Goal: Task Accomplishment & Management: Manage account settings

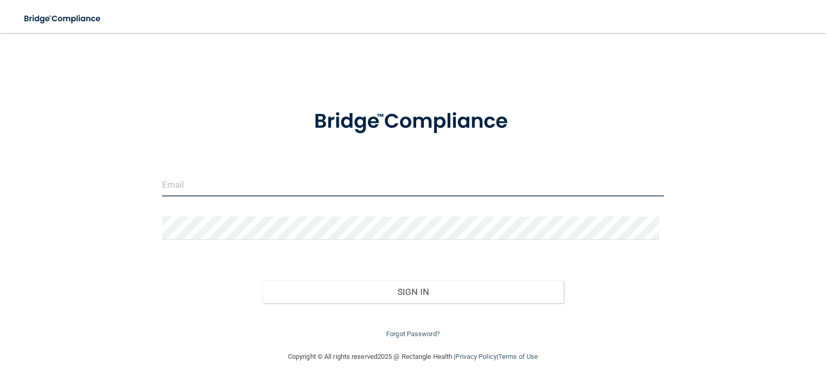
click at [190, 189] on input "email" at bounding box center [413, 184] width 502 height 23
type input "[EMAIL_ADDRESS][DOMAIN_NAME]"
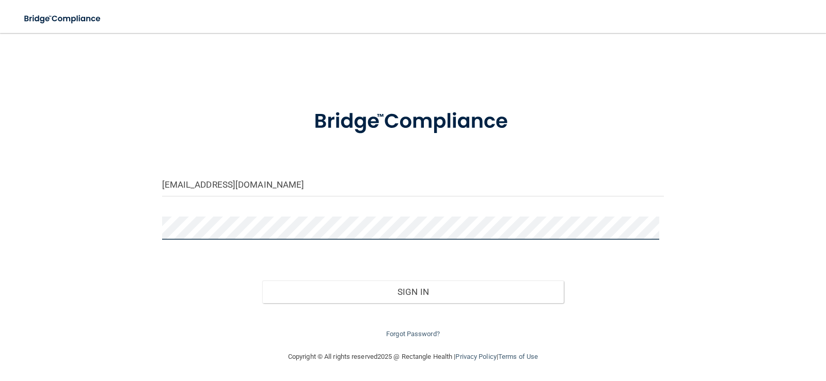
click at [262, 281] on button "Sign In" at bounding box center [412, 292] width 301 height 23
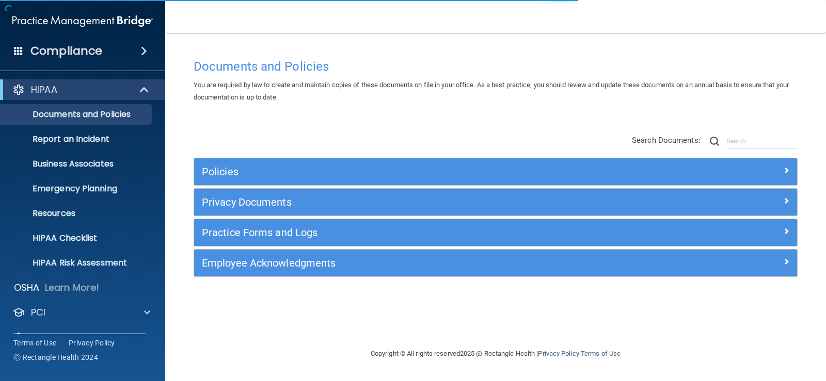
scroll to position [47, 0]
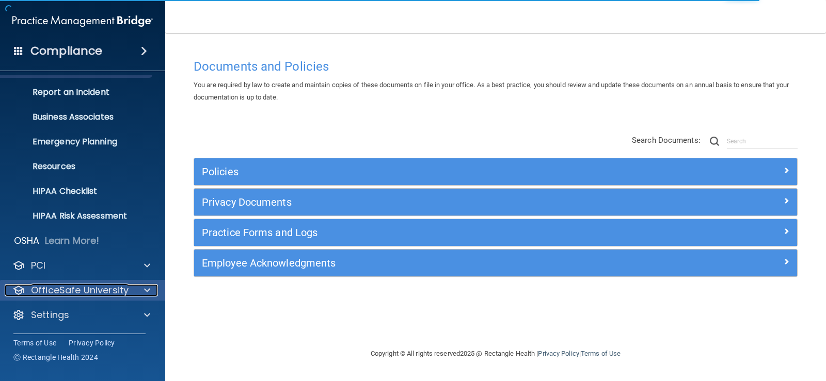
click at [147, 289] on span at bounding box center [147, 290] width 6 height 12
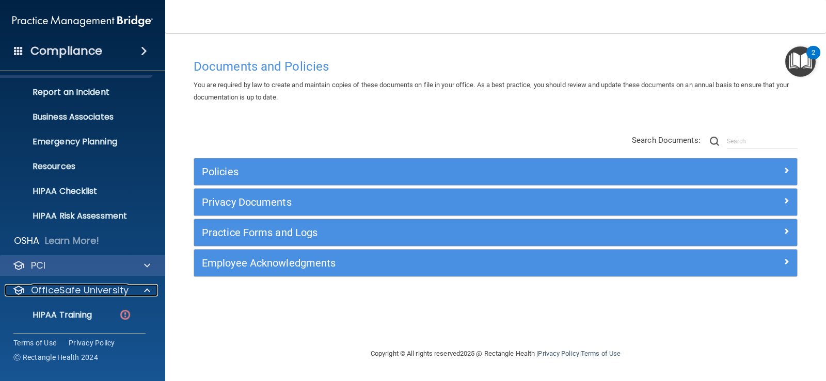
scroll to position [121, 0]
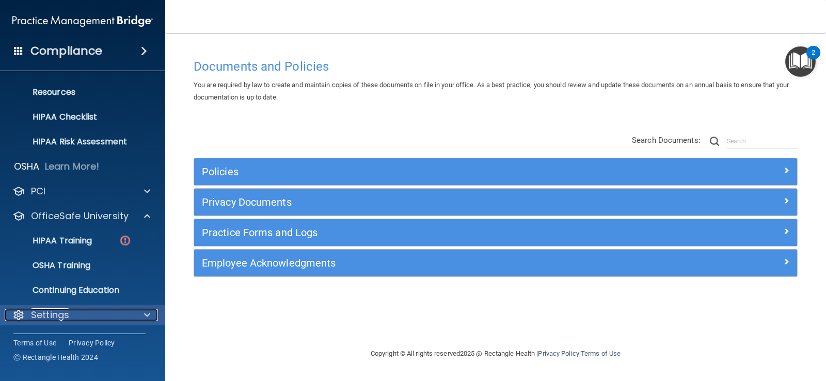
click at [145, 314] on span at bounding box center [147, 315] width 6 height 12
click at [138, 319] on div at bounding box center [146, 315] width 26 height 12
click at [68, 318] on p "Settings" at bounding box center [50, 315] width 38 height 12
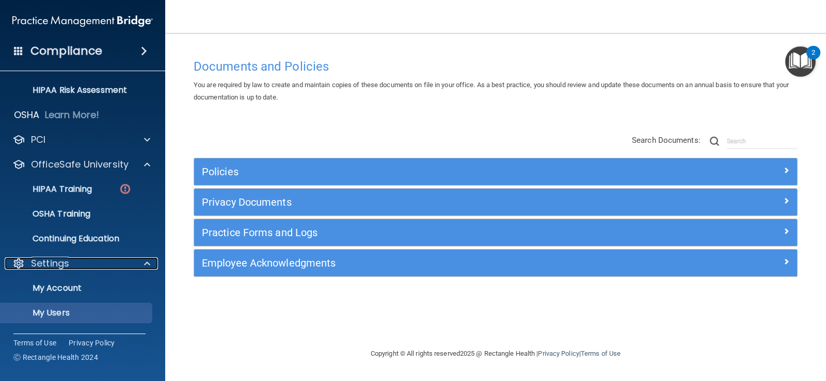
scroll to position [220, 0]
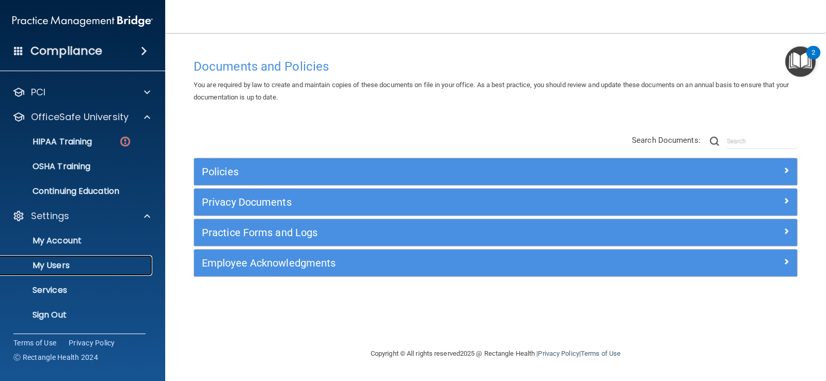
click at [58, 271] on p "My Users" at bounding box center [77, 266] width 141 height 10
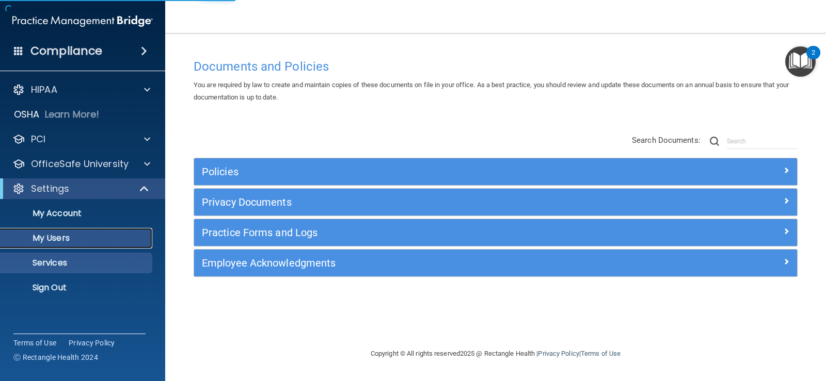
select select "20"
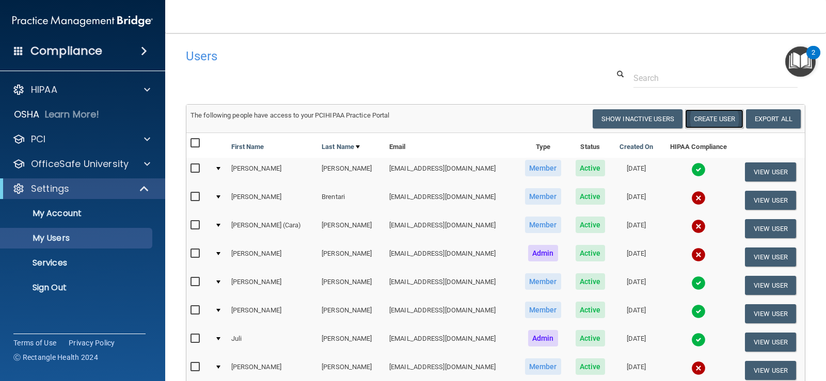
click at [695, 120] on button "Create User" at bounding box center [714, 118] width 58 height 19
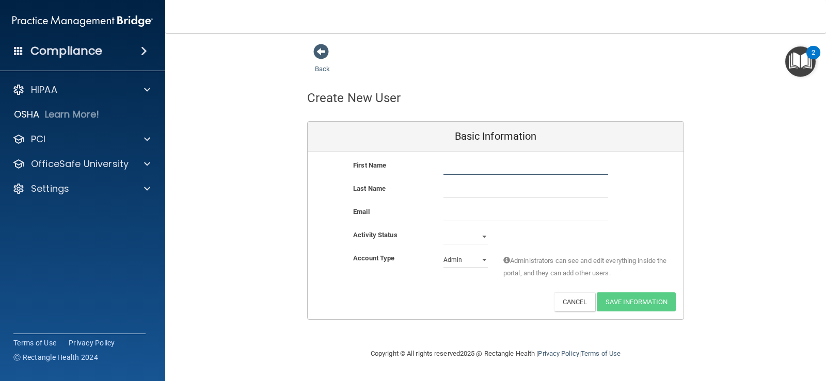
click at [461, 166] on input "text" at bounding box center [525, 167] width 165 height 15
click at [466, 192] on input "text" at bounding box center [525, 190] width 165 height 15
drag, startPoint x: 507, startPoint y: 171, endPoint x: 459, endPoint y: 171, distance: 48.0
click at [459, 171] on input "[PERSON_NAME]" at bounding box center [525, 167] width 165 height 15
type input "[PERSON_NAME]"
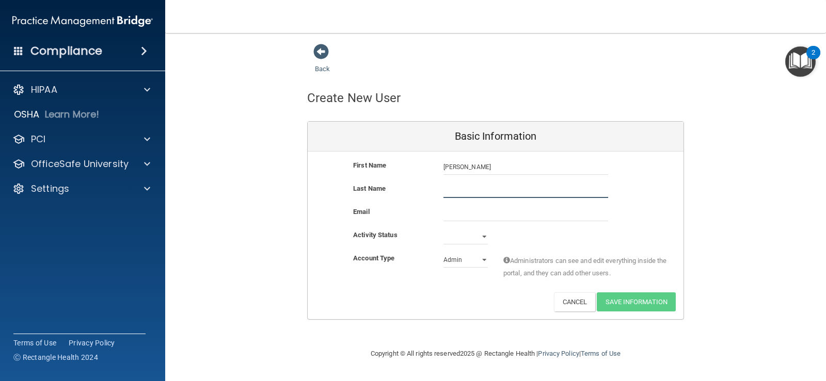
click at [468, 192] on input "text" at bounding box center [525, 190] width 165 height 15
type input "Wallwrath"
click at [464, 212] on input "email" at bounding box center [525, 213] width 165 height 15
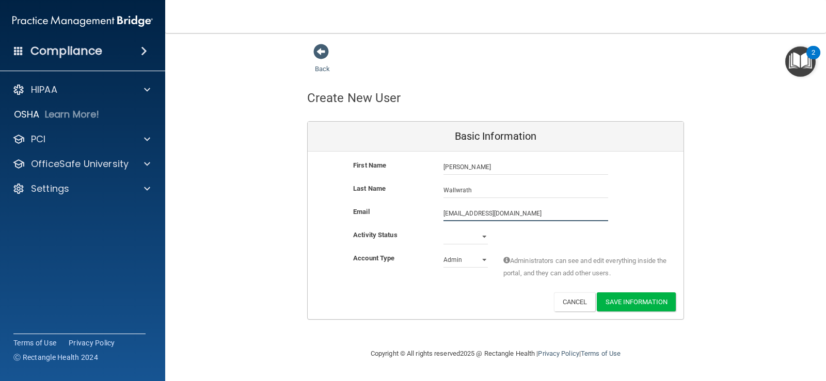
click at [491, 215] on input "[EMAIL_ADDRESS][DOMAIN_NAME]" at bounding box center [525, 213] width 165 height 15
type input "[EMAIL_ADDRESS][DOMAIN_NAME]"
click at [485, 238] on select "Active Inactive" at bounding box center [465, 236] width 44 height 15
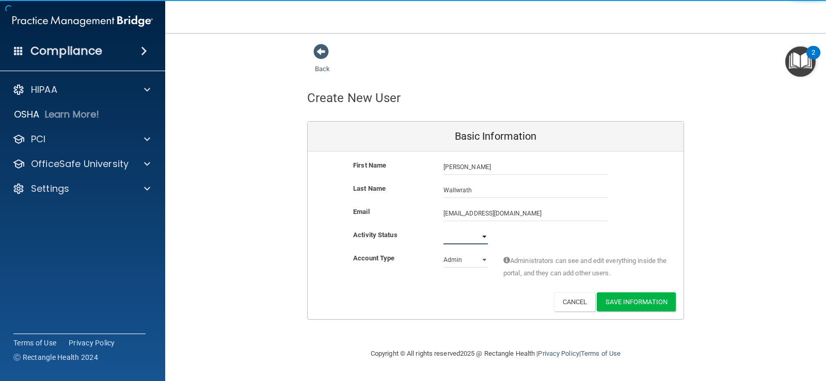
select select "active"
click at [443, 229] on select "Active Inactive" at bounding box center [465, 236] width 44 height 15
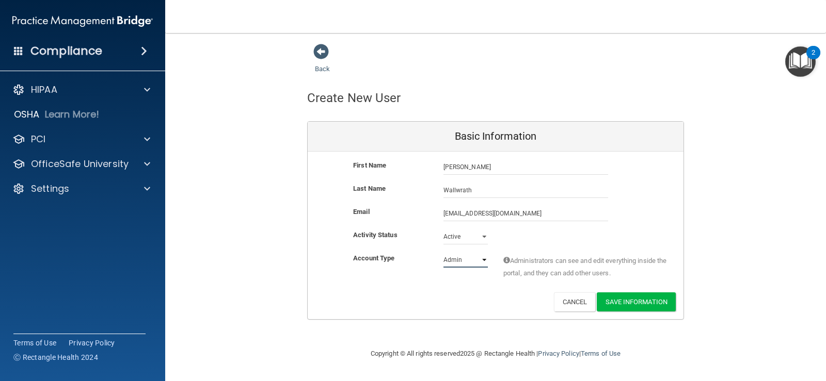
click at [482, 261] on select "Admin Member" at bounding box center [465, 259] width 44 height 15
select select "practice_member"
click at [443, 252] on select "Admin Member" at bounding box center [465, 259] width 44 height 15
click at [622, 307] on button "Save Information" at bounding box center [636, 302] width 79 height 19
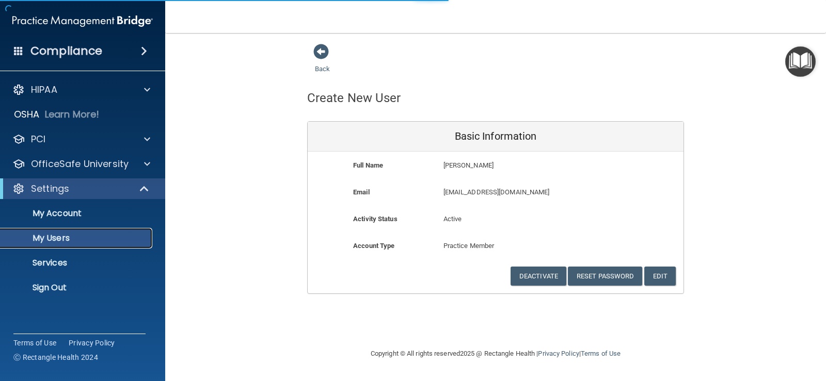
click at [73, 245] on link "My Users" at bounding box center [71, 238] width 163 height 21
select select "20"
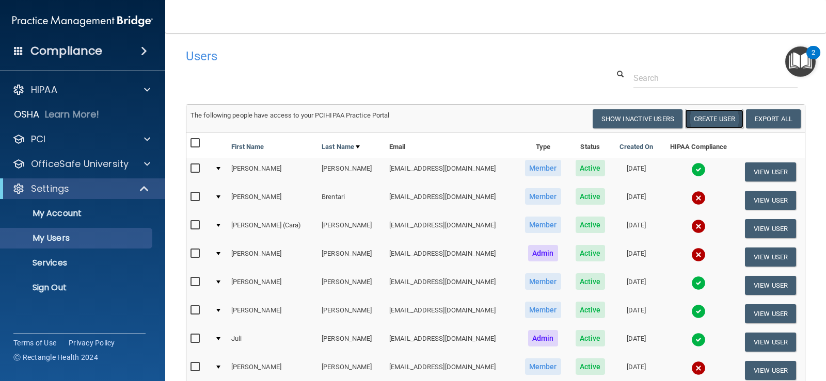
click at [696, 117] on button "Create User" at bounding box center [714, 118] width 58 height 19
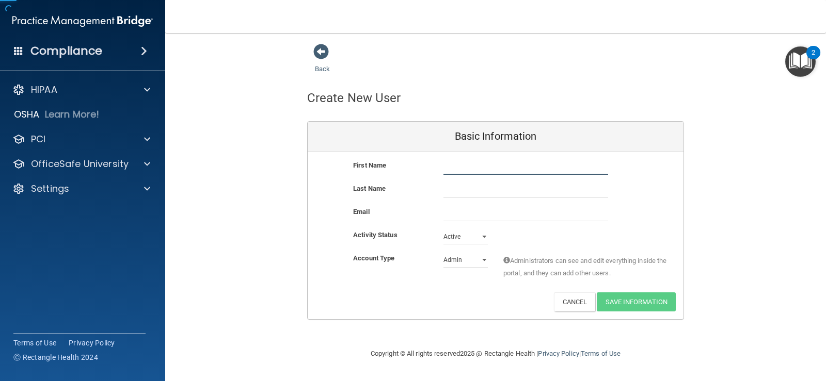
click at [452, 170] on input "text" at bounding box center [525, 167] width 165 height 15
type input "[PERSON_NAME]"
click at [456, 220] on input "email" at bounding box center [525, 213] width 165 height 15
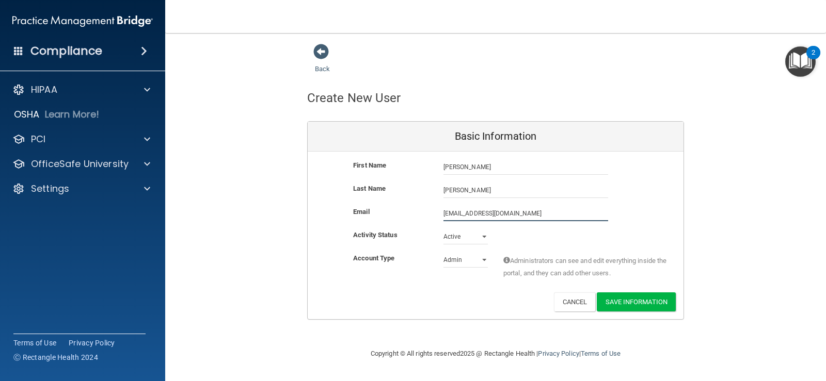
type input "[EMAIL_ADDRESS][DOMAIN_NAME]"
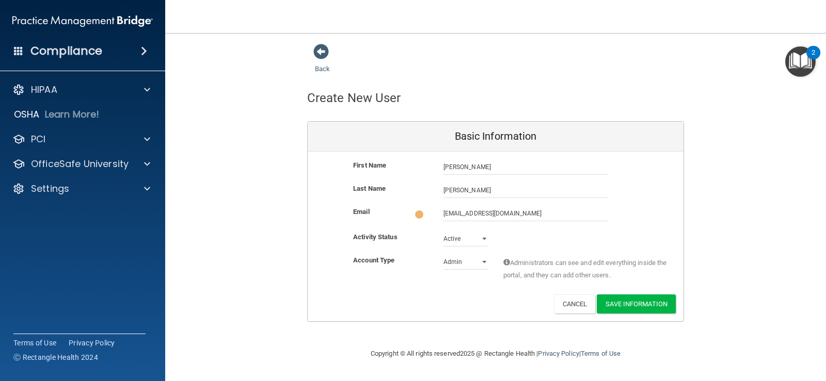
click at [485, 238] on div "Active Inactive" at bounding box center [466, 238] width 60 height 15
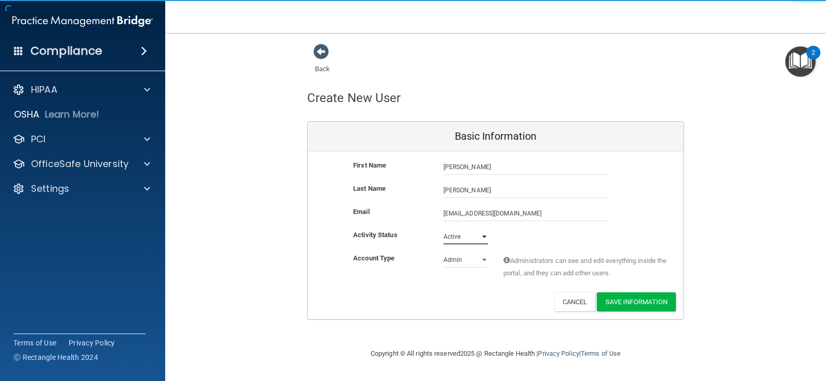
click at [482, 238] on select "Active Inactive" at bounding box center [465, 236] width 44 height 15
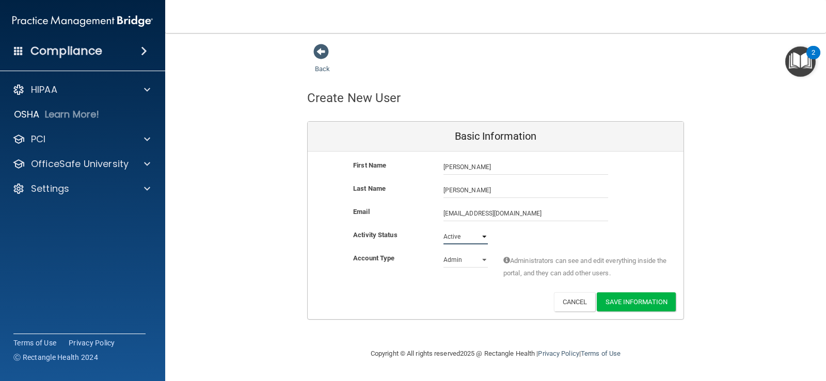
select select "inactive"
click at [443, 229] on select "Active Inactive" at bounding box center [465, 236] width 44 height 15
click at [479, 259] on select "Admin Member" at bounding box center [465, 259] width 44 height 15
select select "practice_member"
click at [443, 252] on select "Admin Member" at bounding box center [465, 259] width 44 height 15
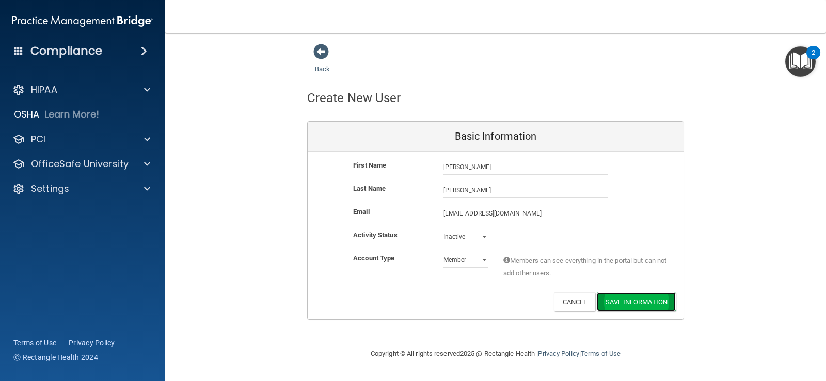
click at [652, 297] on button "Save Information" at bounding box center [636, 302] width 79 height 19
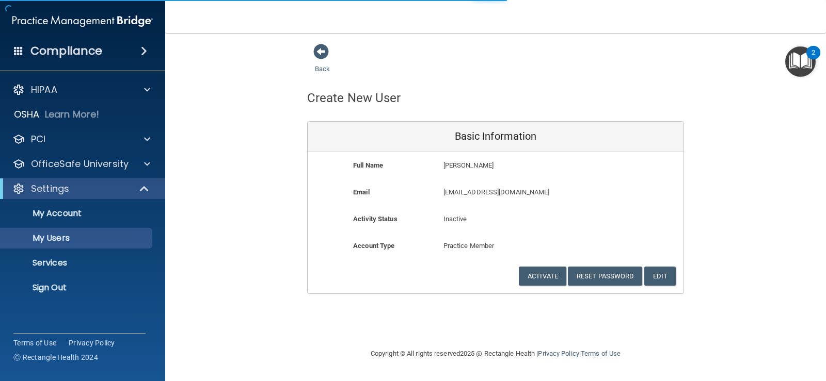
select select "20"
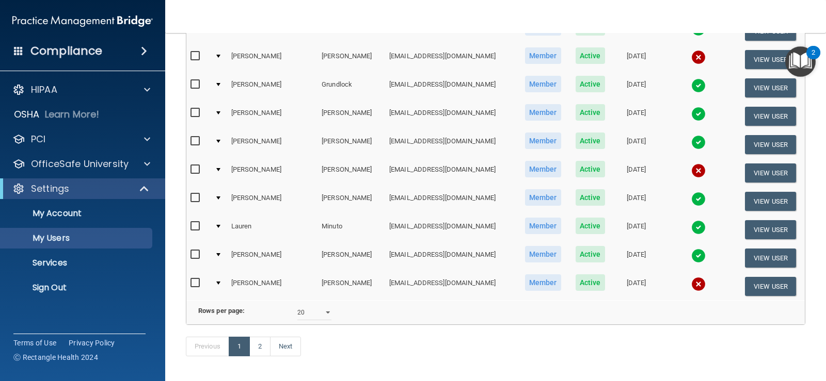
scroll to position [513, 0]
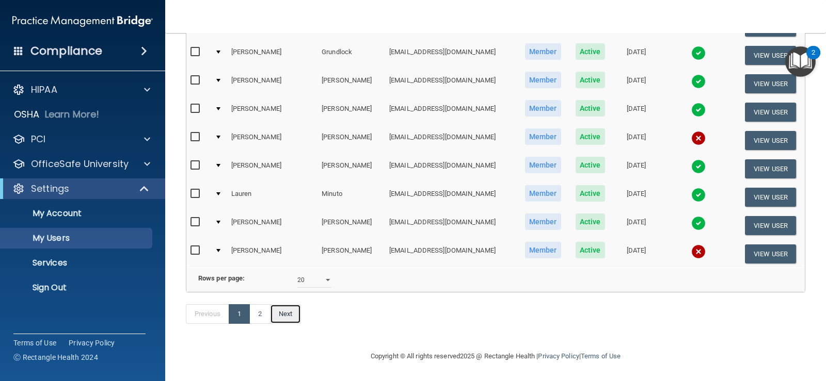
click at [291, 315] on link "Next" at bounding box center [285, 315] width 31 height 20
select select "20"
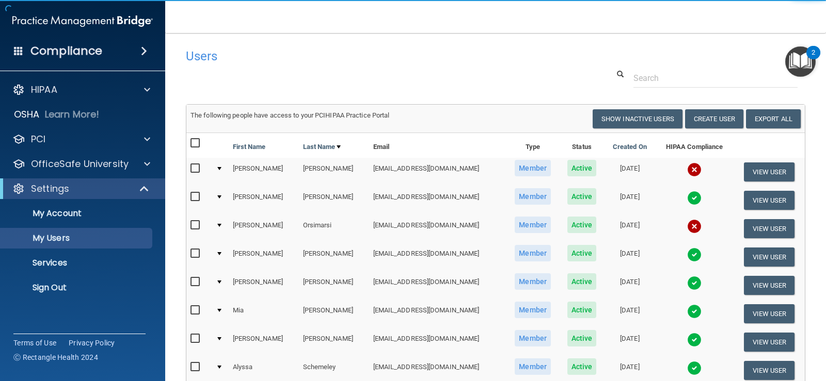
scroll to position [206, 0]
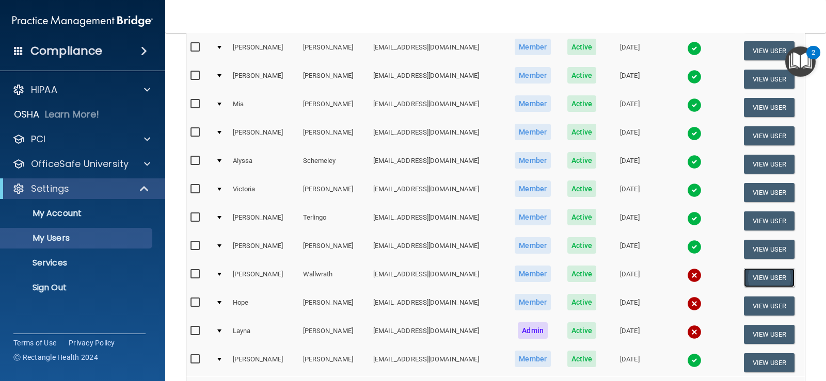
click at [744, 276] on button "View User" at bounding box center [769, 277] width 51 height 19
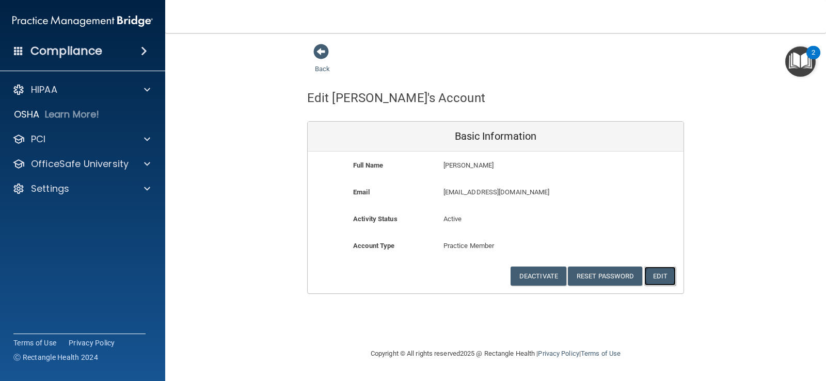
click at [663, 272] on button "Edit" at bounding box center [659, 276] width 31 height 19
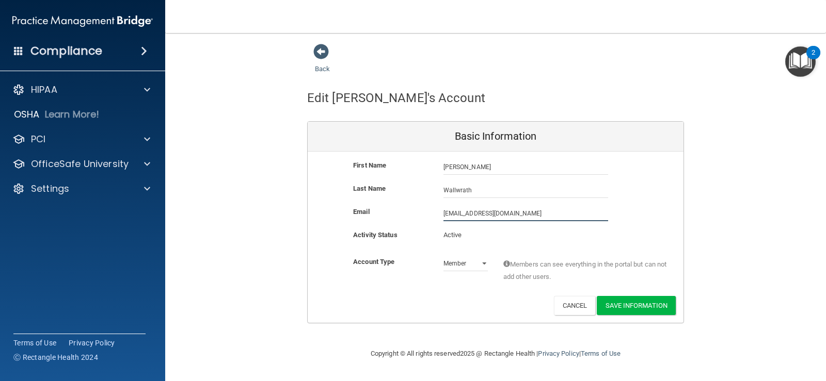
click at [464, 213] on input "[EMAIL_ADDRESS][DOMAIN_NAME]" at bounding box center [525, 213] width 165 height 15
click at [463, 213] on input "[EMAIL_ADDRESS][DOMAIN_NAME]" at bounding box center [525, 213] width 165 height 15
type input "[EMAIL_ADDRESS][DOMAIN_NAME]"
click at [459, 190] on input "Wallwrath" at bounding box center [525, 190] width 165 height 15
type input "[PERSON_NAME]"
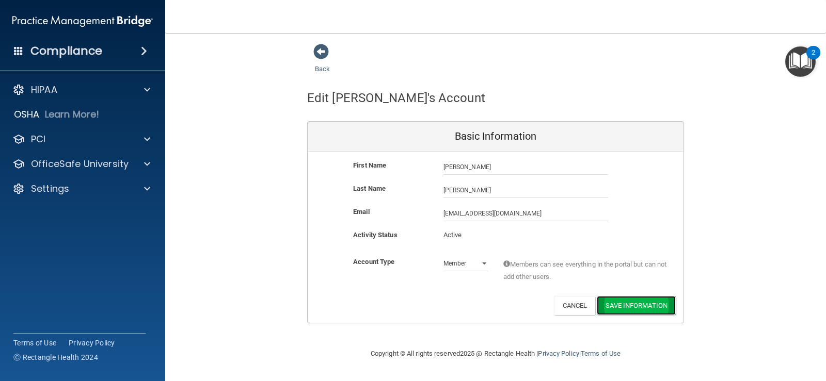
click at [634, 306] on button "Save Information" at bounding box center [636, 305] width 79 height 19
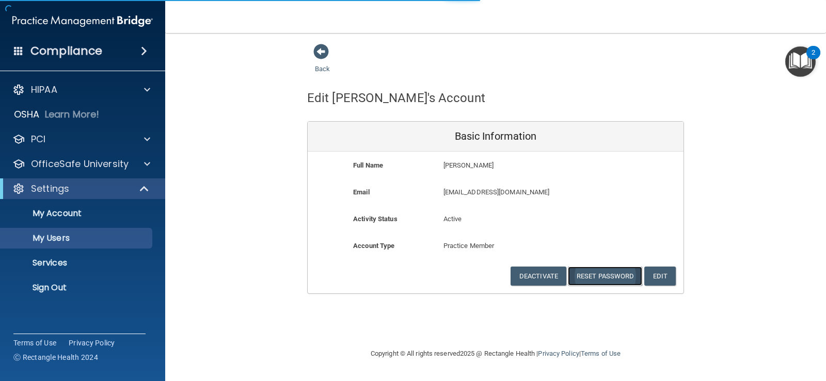
click at [607, 278] on button "Reset Password" at bounding box center [605, 276] width 74 height 19
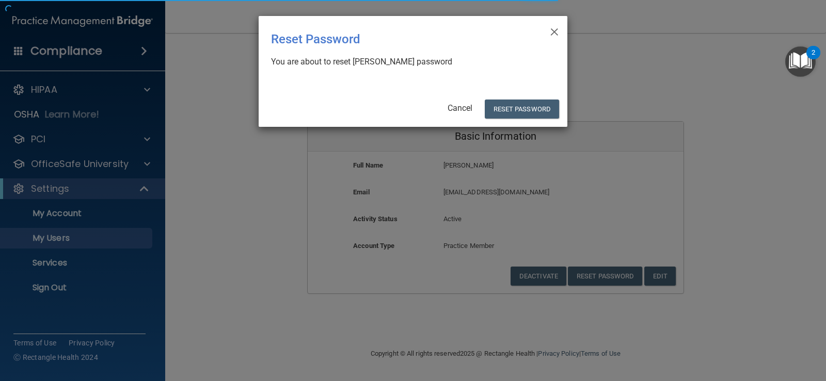
select select "20"
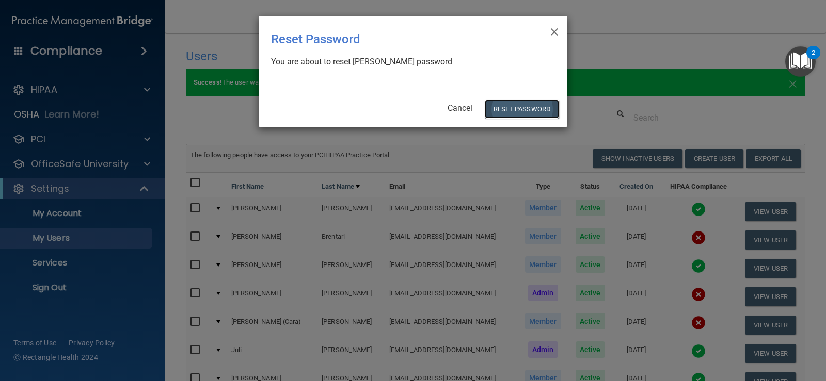
click at [504, 107] on button "Reset Password" at bounding box center [522, 109] width 74 height 19
click at [554, 33] on span "×" at bounding box center [554, 30] width 9 height 21
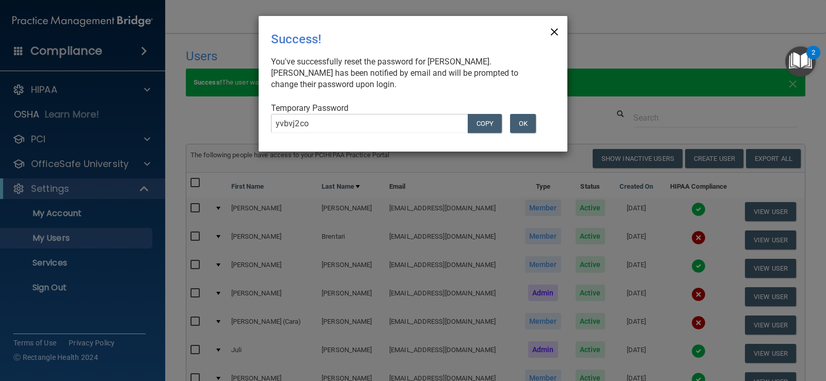
click at [551, 28] on span "×" at bounding box center [554, 30] width 9 height 21
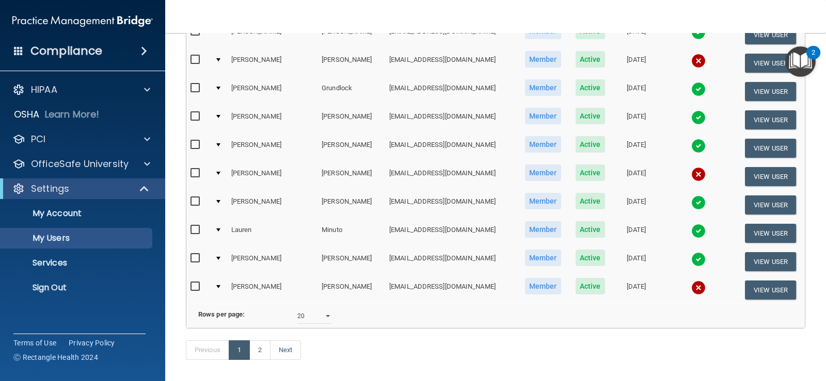
scroll to position [513, 0]
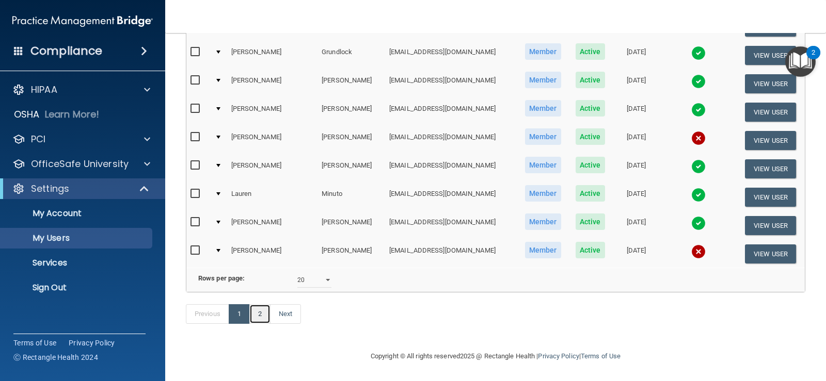
click at [262, 316] on link "2" at bounding box center [259, 315] width 21 height 20
select select "20"
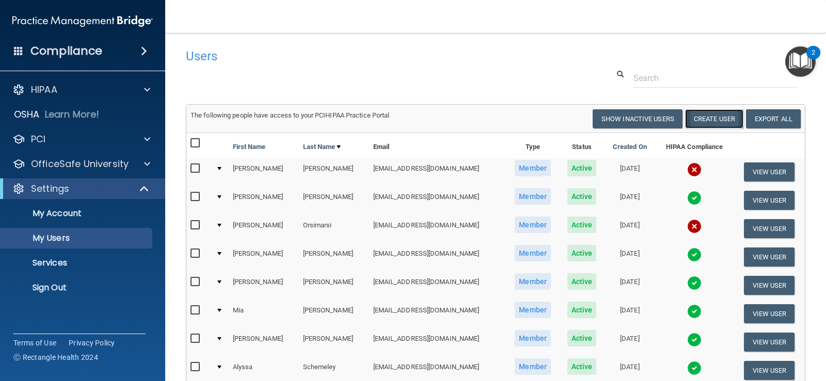
click at [695, 124] on button "Create User" at bounding box center [714, 118] width 58 height 19
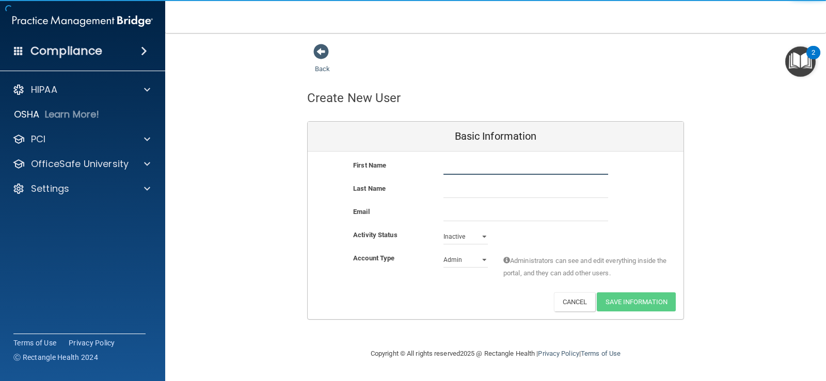
click at [472, 161] on input "text" at bounding box center [525, 167] width 165 height 15
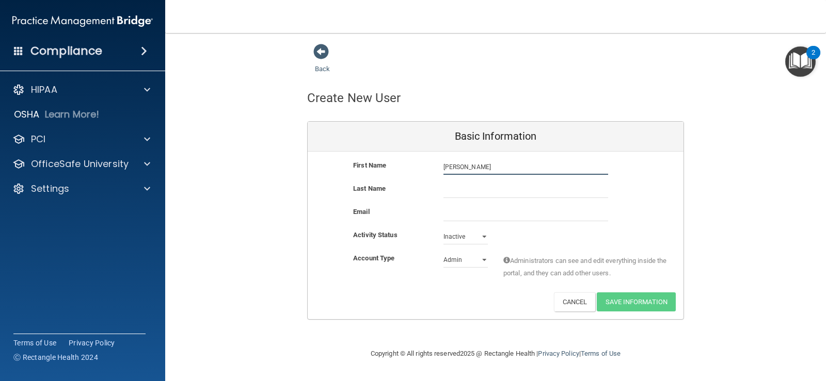
type input "[PERSON_NAME]"
click at [494, 190] on input "text" at bounding box center [525, 190] width 165 height 15
type input "[PERSON_NAME]"
click at [485, 217] on input "email" at bounding box center [525, 213] width 165 height 15
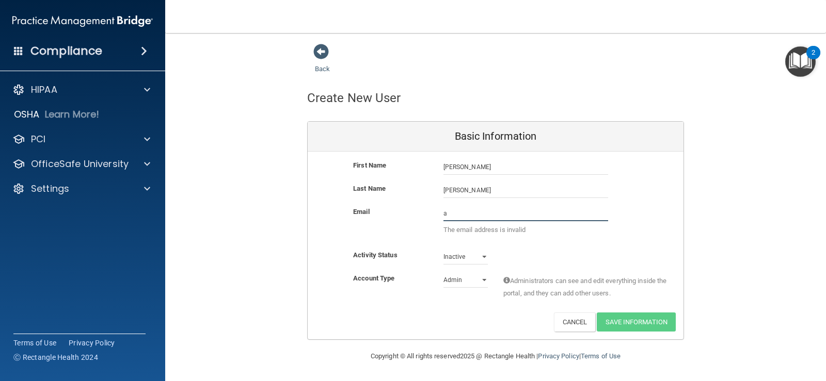
type input "[EMAIL_ADDRESS][DOMAIN_NAME]"
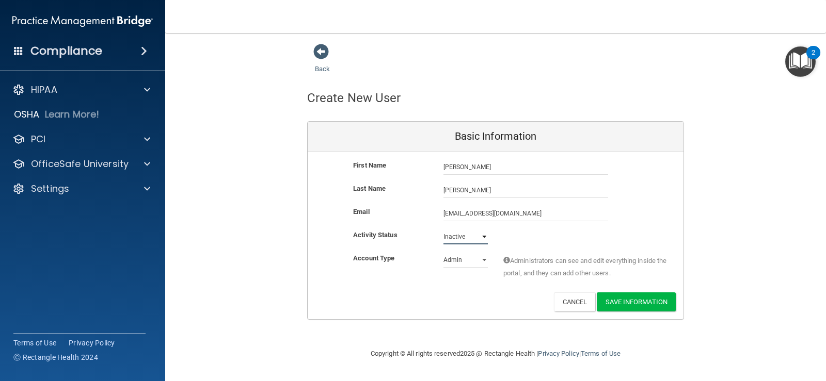
click at [481, 237] on select "Active Inactive" at bounding box center [465, 236] width 44 height 15
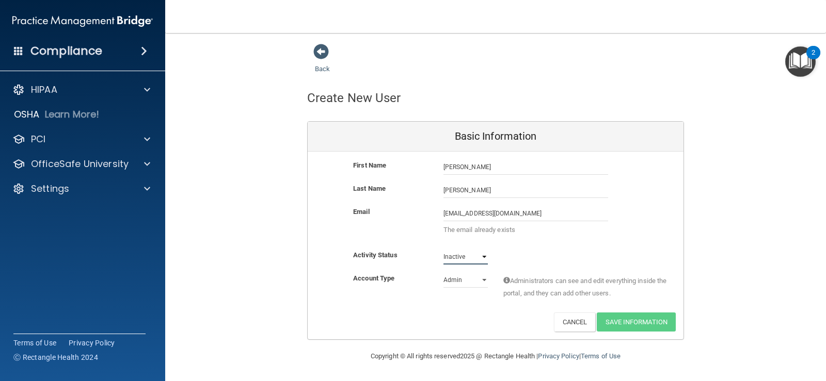
select select "active"
click at [443, 249] on select "Active Inactive" at bounding box center [465, 256] width 44 height 15
click at [482, 284] on select "Admin Member" at bounding box center [465, 280] width 44 height 15
select select "practice_member"
click at [443, 273] on select "Admin Member" at bounding box center [465, 280] width 44 height 15
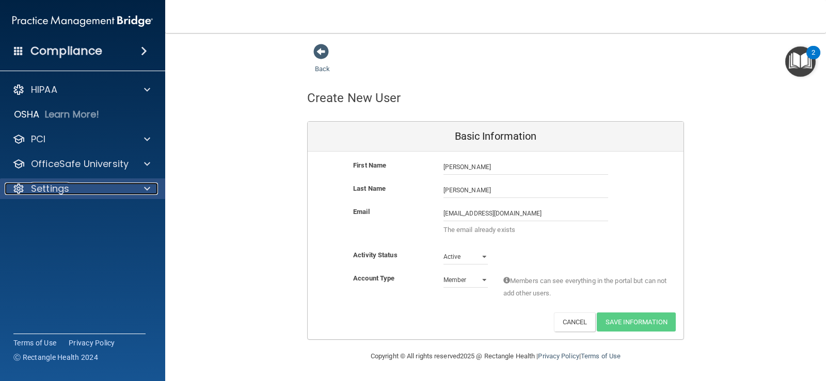
click at [76, 188] on div "Settings" at bounding box center [69, 189] width 128 height 12
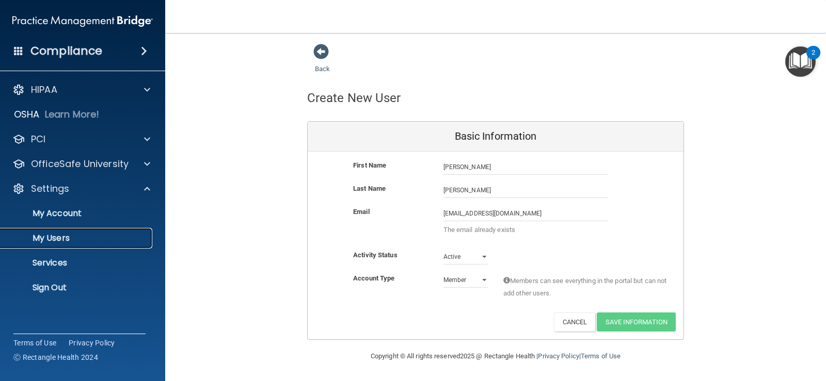
click at [55, 241] on p "My Users" at bounding box center [77, 238] width 141 height 10
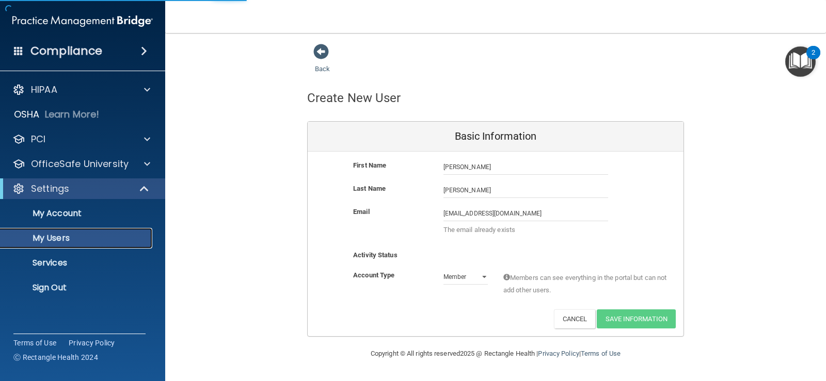
select select "20"
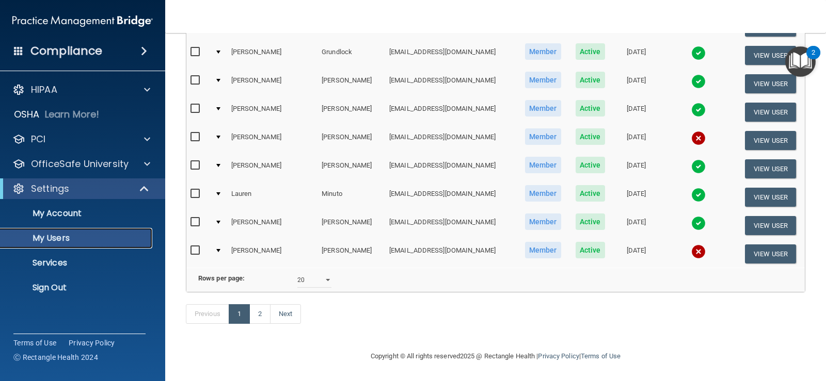
scroll to position [473, 0]
click at [257, 316] on link "2" at bounding box center [259, 315] width 21 height 20
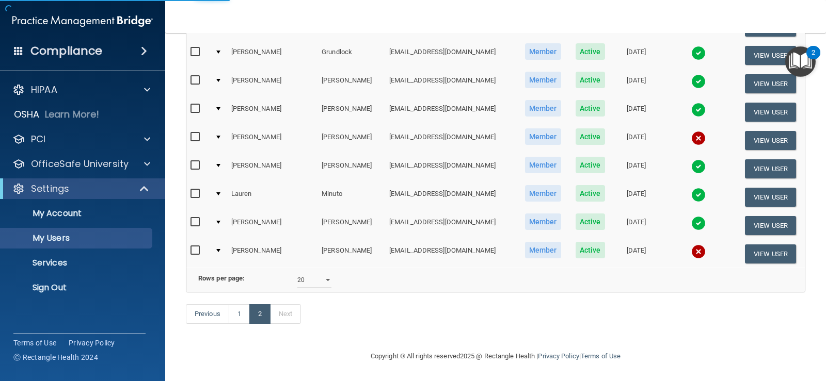
select select "20"
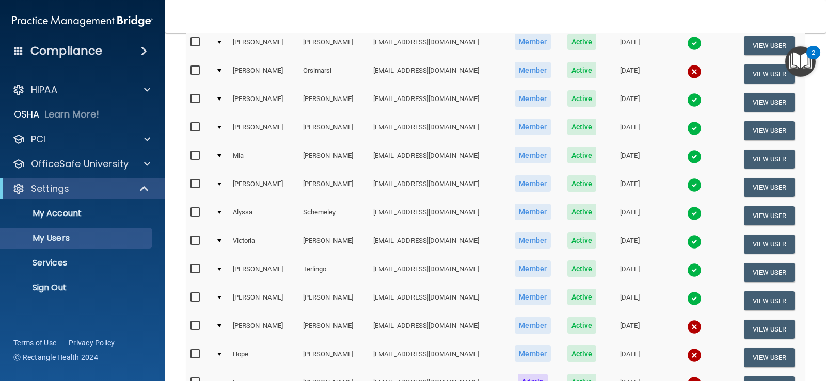
scroll to position [331, 0]
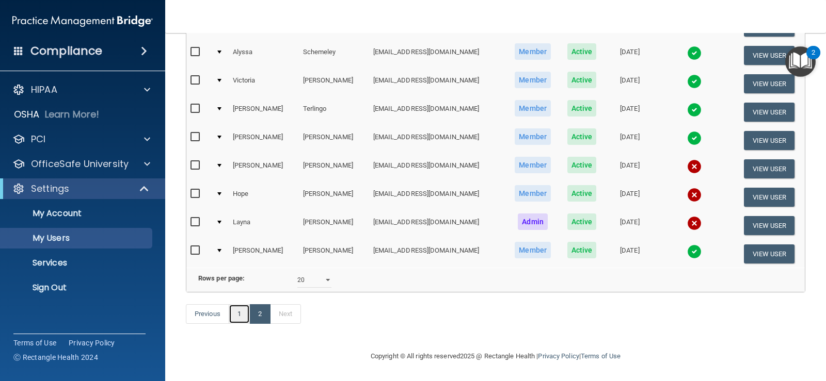
click at [238, 315] on link "1" at bounding box center [239, 315] width 21 height 20
select select "20"
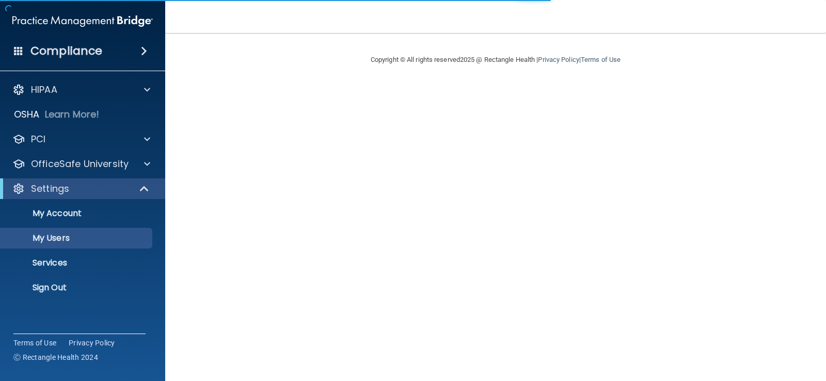
select select "20"
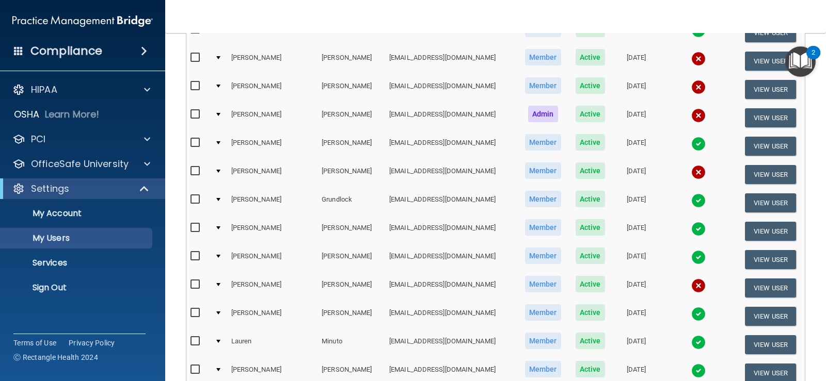
scroll to position [465, 0]
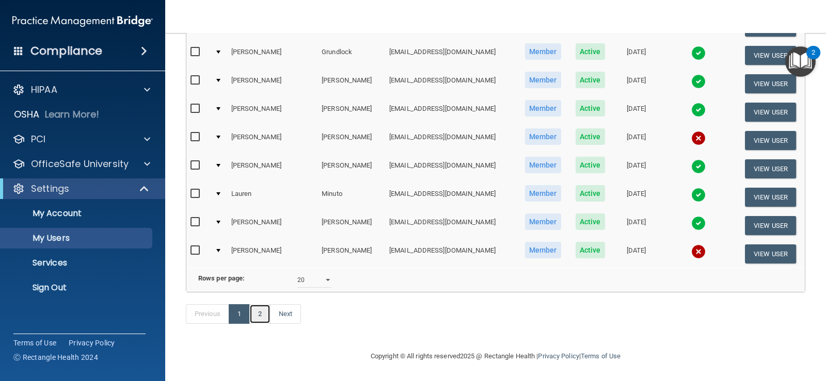
click at [263, 323] on link "2" at bounding box center [259, 315] width 21 height 20
select select "20"
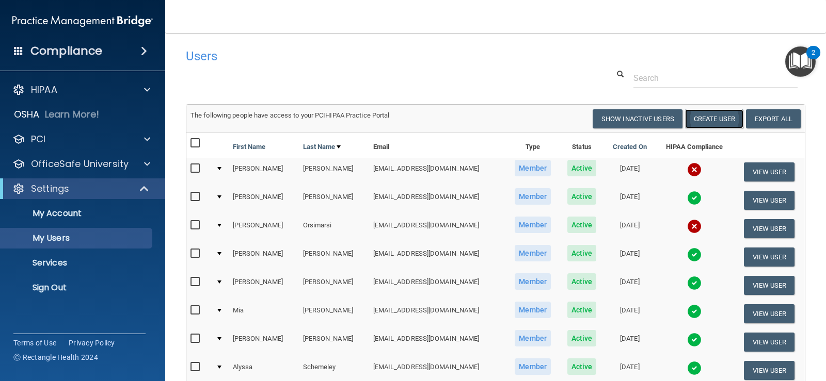
click at [704, 118] on button "Create User" at bounding box center [714, 118] width 58 height 19
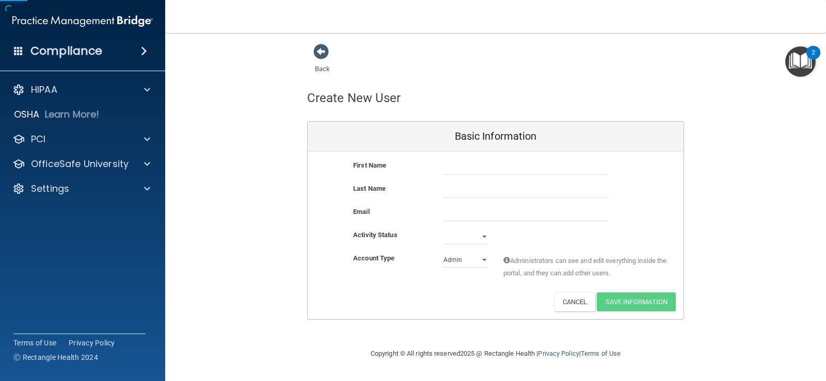
click at [434, 172] on div "First Name" at bounding box center [496, 167] width 376 height 15
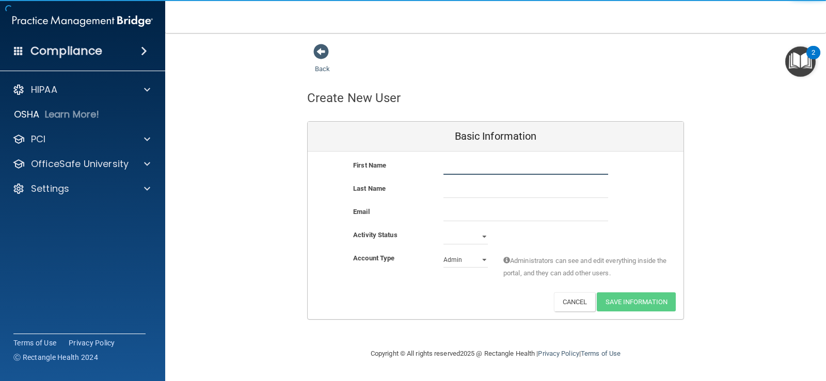
click at [461, 170] on input "text" at bounding box center [525, 167] width 165 height 15
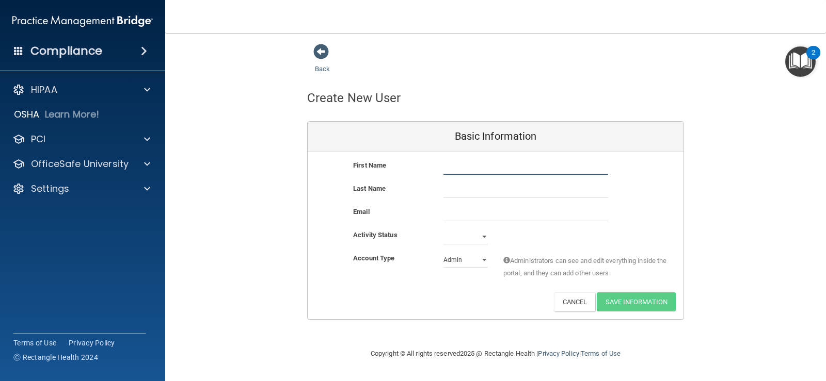
type input "[PERSON_NAME]"
click at [474, 188] on input "text" at bounding box center [525, 190] width 165 height 15
type input "[PERSON_NAME]"
click at [450, 211] on input "email" at bounding box center [525, 213] width 165 height 15
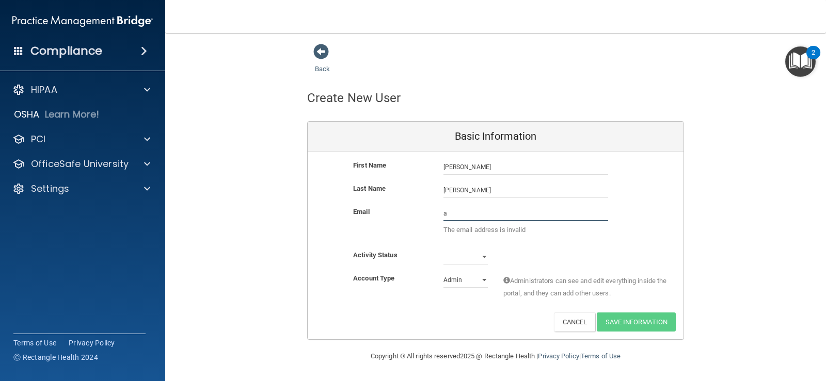
type input "[EMAIL_ADDRESS][DOMAIN_NAME]"
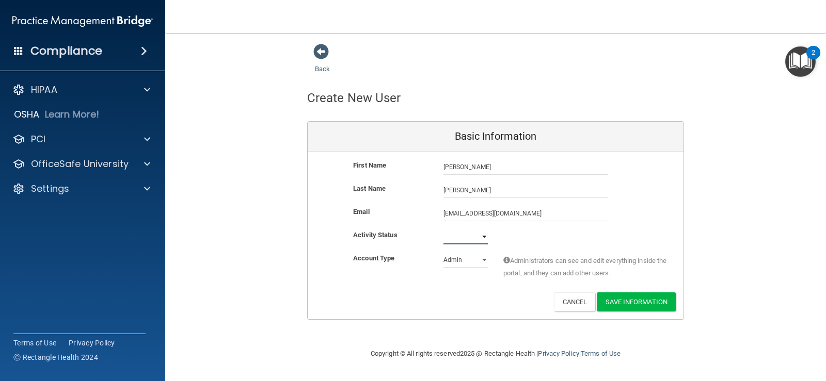
click at [476, 240] on select "Active Inactive" at bounding box center [465, 236] width 44 height 15
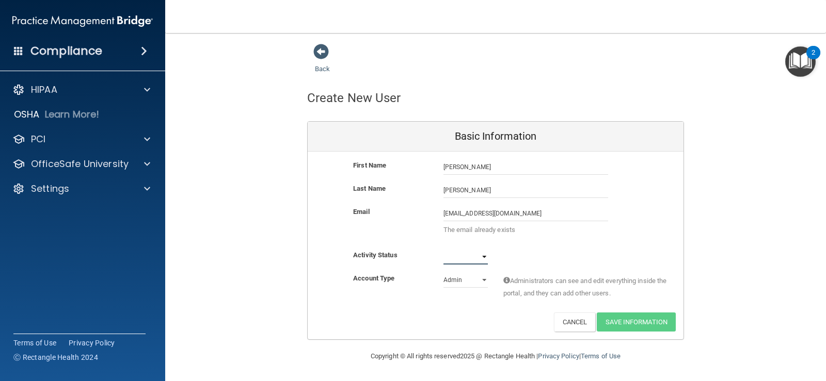
select select "active"
click at [443, 249] on select "Active Inactive" at bounding box center [465, 256] width 44 height 15
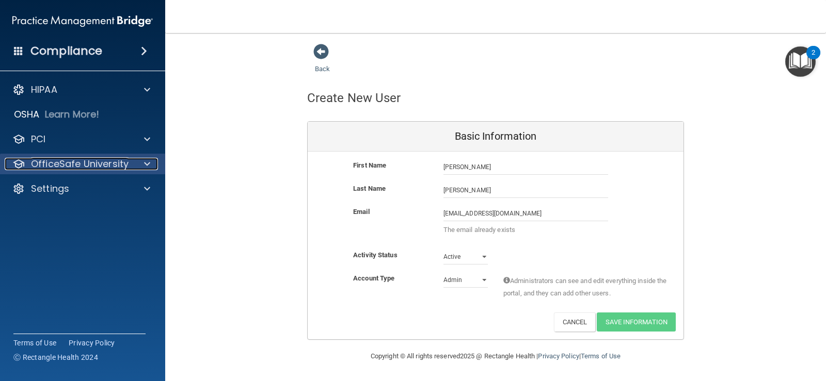
click at [152, 162] on div at bounding box center [146, 164] width 26 height 12
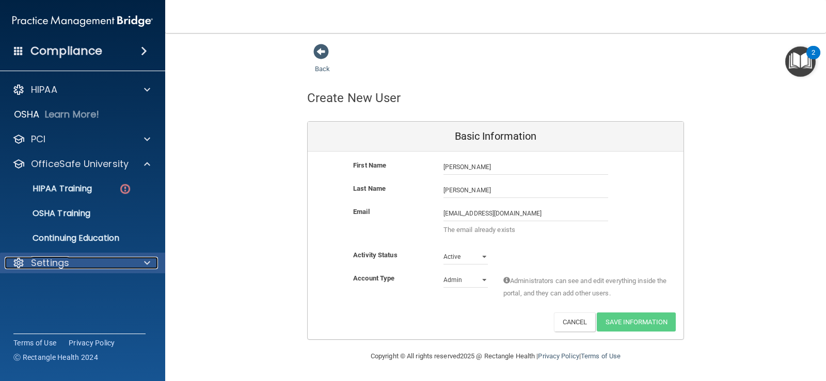
click at [145, 259] on span at bounding box center [147, 263] width 6 height 12
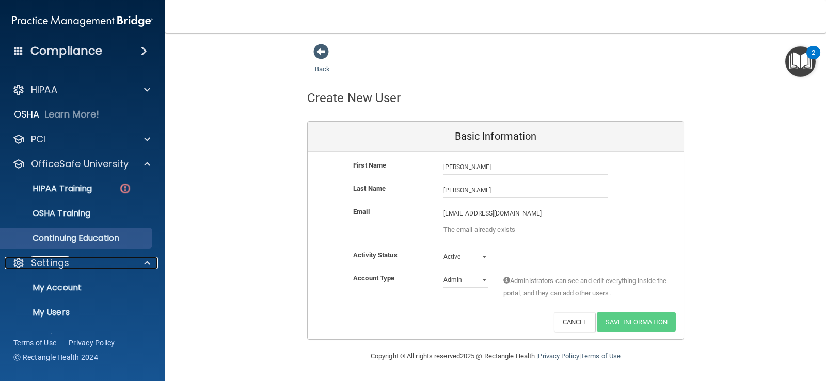
scroll to position [47, 0]
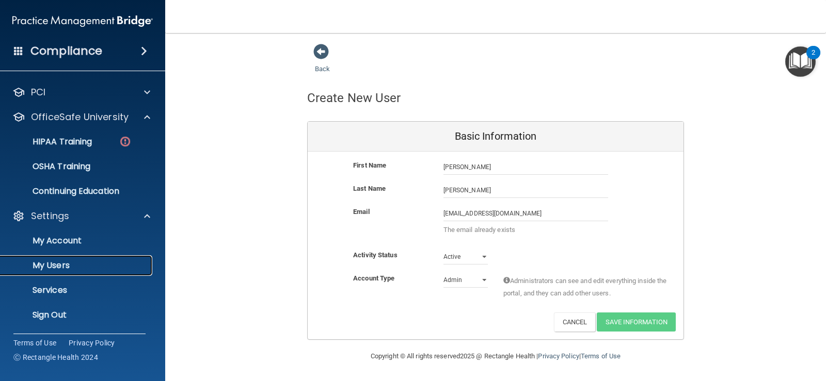
click at [63, 264] on p "My Users" at bounding box center [77, 266] width 141 height 10
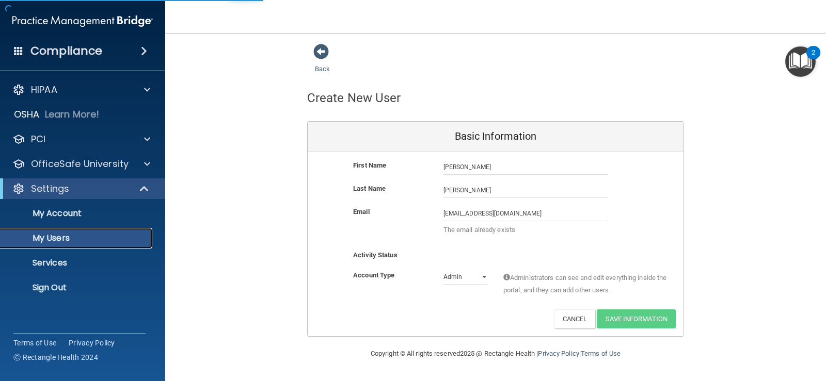
select select "20"
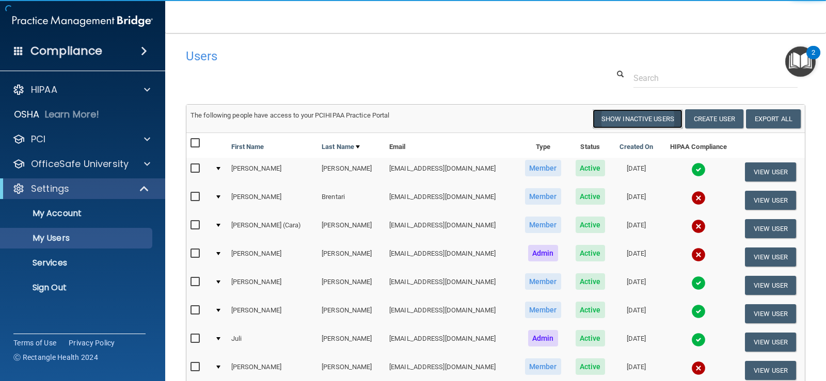
click at [637, 120] on button "Show Inactive Users" at bounding box center [638, 118] width 90 height 19
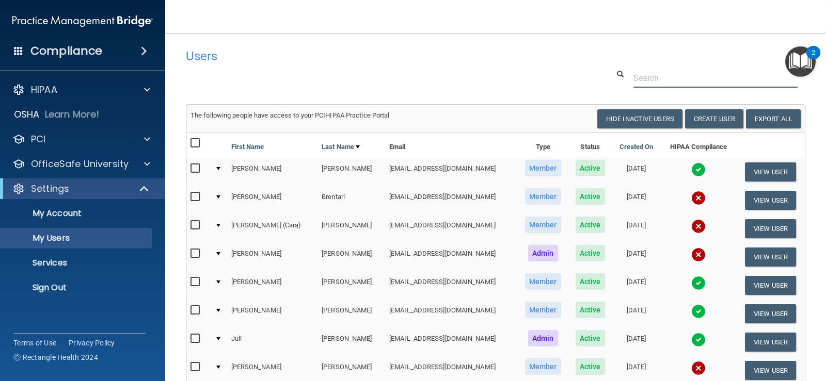
click at [654, 79] on input "text" at bounding box center [715, 78] width 164 height 19
select select "20"
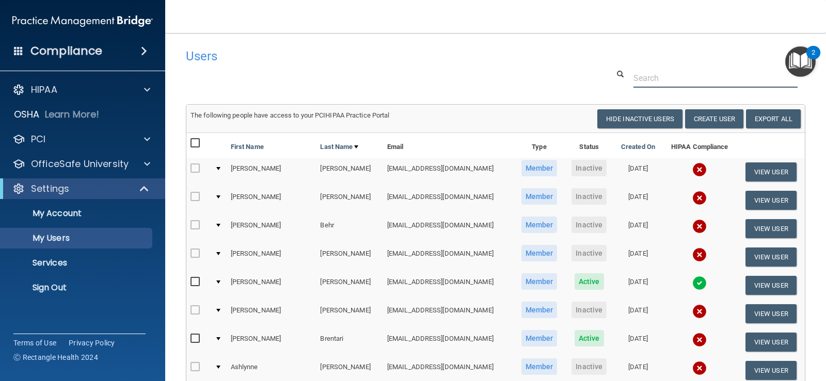
click at [654, 79] on input "text" at bounding box center [715, 78] width 164 height 19
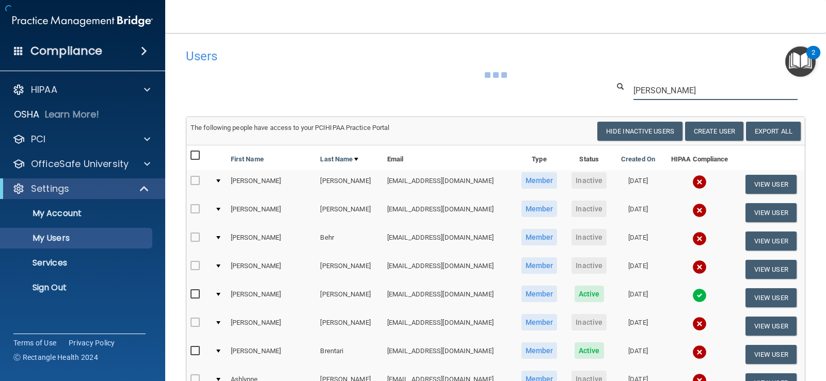
type input "anna"
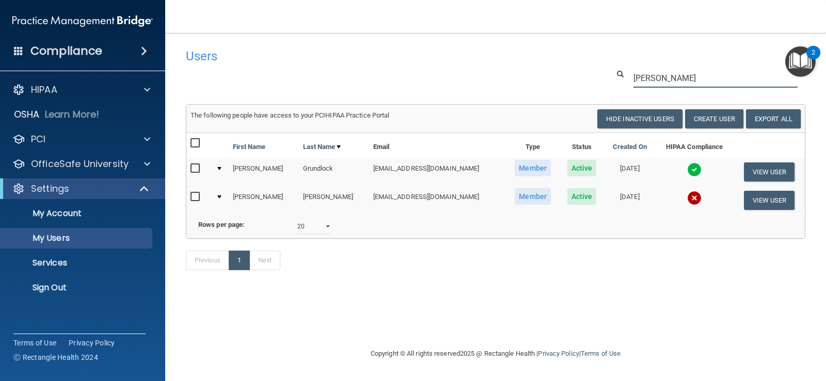
drag, startPoint x: 660, startPoint y: 79, endPoint x: 606, endPoint y: 86, distance: 55.1
click at [606, 86] on div "anna" at bounding box center [707, 78] width 212 height 19
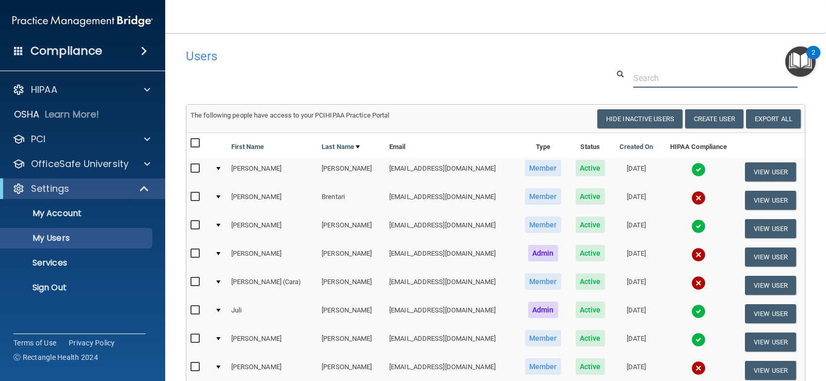
click at [657, 76] on input "text" at bounding box center [715, 78] width 164 height 19
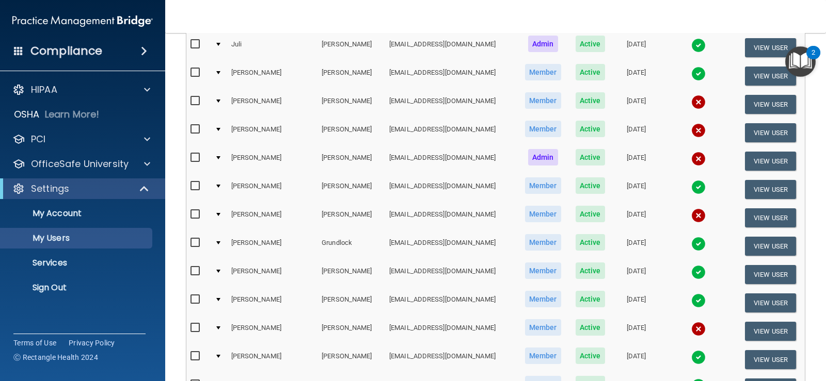
scroll to position [473, 0]
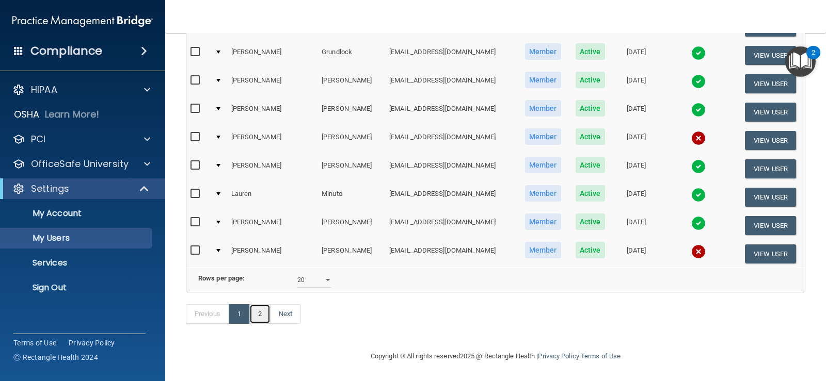
click at [260, 318] on link "2" at bounding box center [259, 315] width 21 height 20
select select "20"
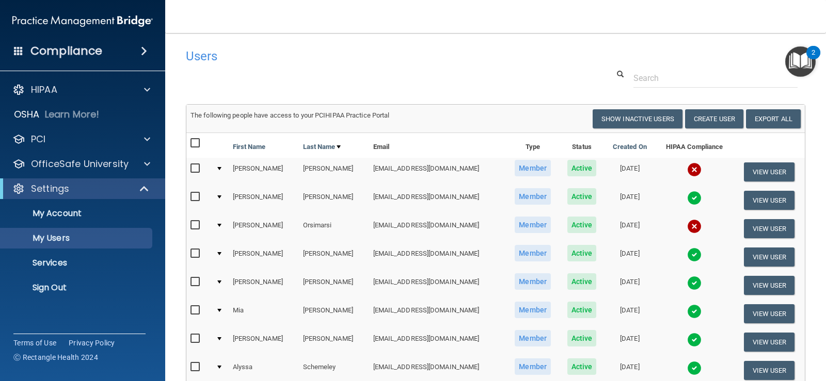
click at [81, 22] on img at bounding box center [82, 21] width 140 height 21
click at [58, 278] on link "Sign Out" at bounding box center [71, 288] width 163 height 21
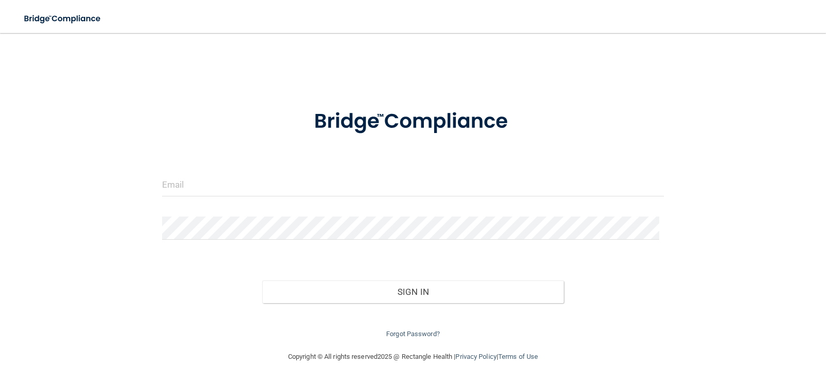
click at [196, 197] on div at bounding box center [413, 188] width 518 height 31
click at [177, 192] on input "email" at bounding box center [413, 184] width 502 height 23
type input "[EMAIL_ADDRESS][DOMAIN_NAME]"
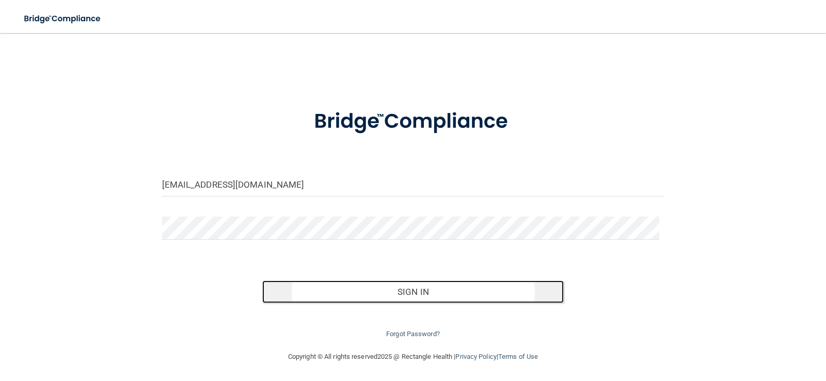
click at [369, 290] on button "Sign In" at bounding box center [412, 292] width 301 height 23
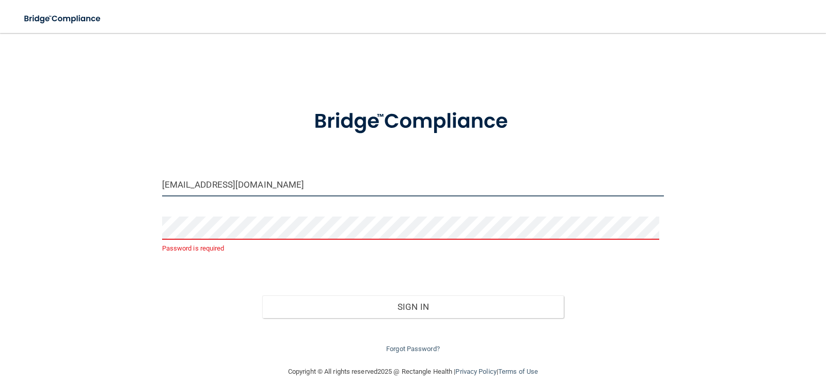
drag, startPoint x: 260, startPoint y: 186, endPoint x: 10, endPoint y: 189, distance: 249.9
click at [10, 189] on main "ahillman@lboms.com Password is required Invalid email/password. You don't have …" at bounding box center [413, 207] width 826 height 348
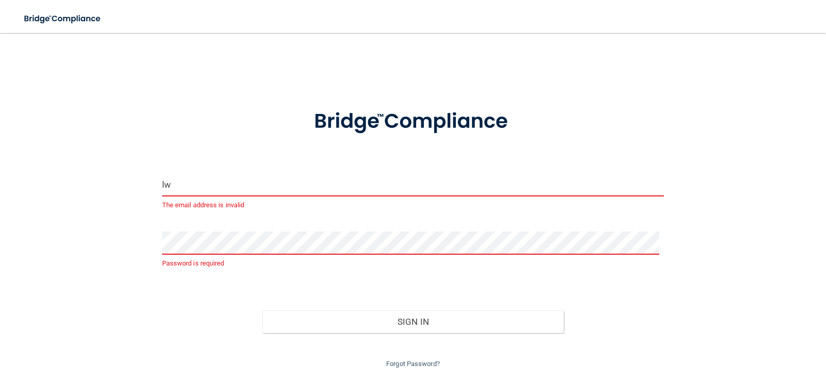
type input "[EMAIL_ADDRESS][DOMAIN_NAME]"
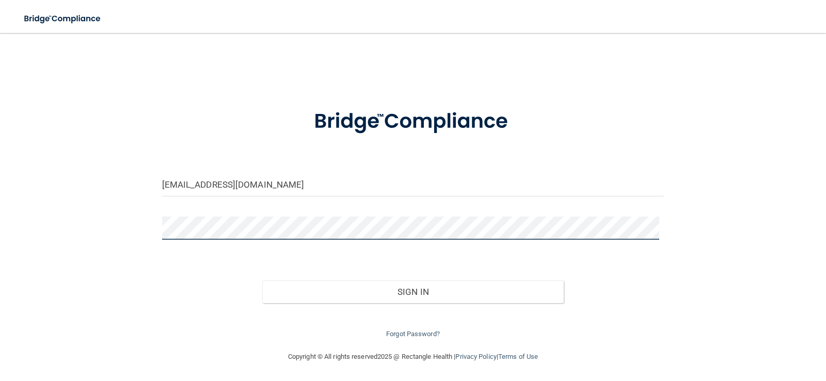
click at [262, 281] on button "Sign In" at bounding box center [412, 292] width 301 height 23
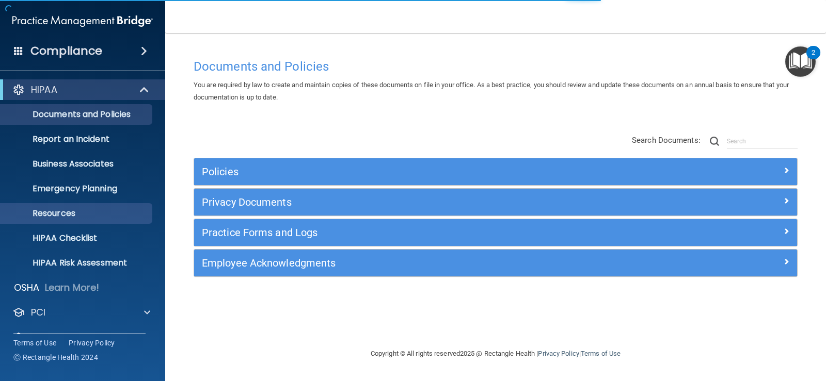
scroll to position [47, 0]
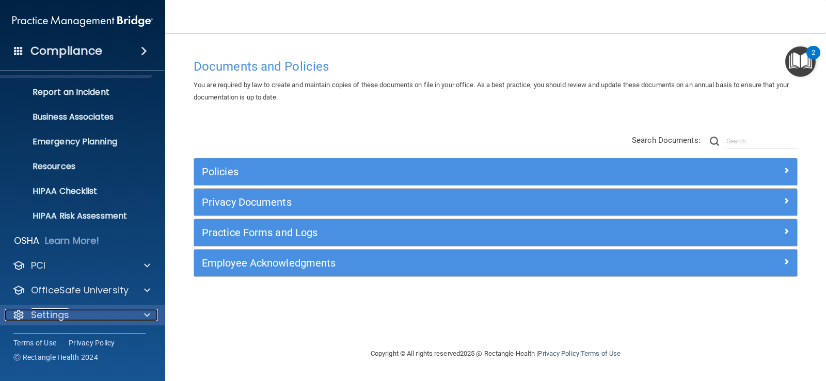
click at [66, 310] on p "Settings" at bounding box center [50, 315] width 38 height 12
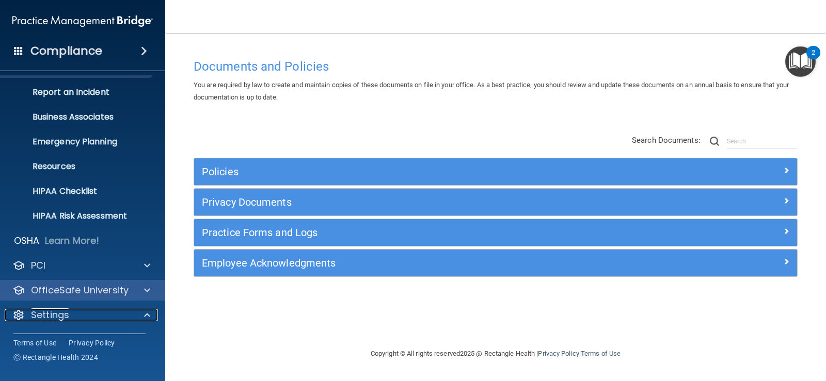
scroll to position [146, 0]
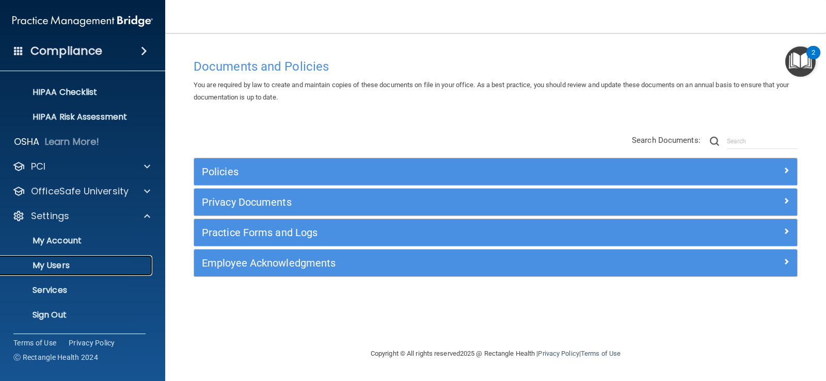
click at [62, 275] on link "My Users" at bounding box center [71, 266] width 163 height 21
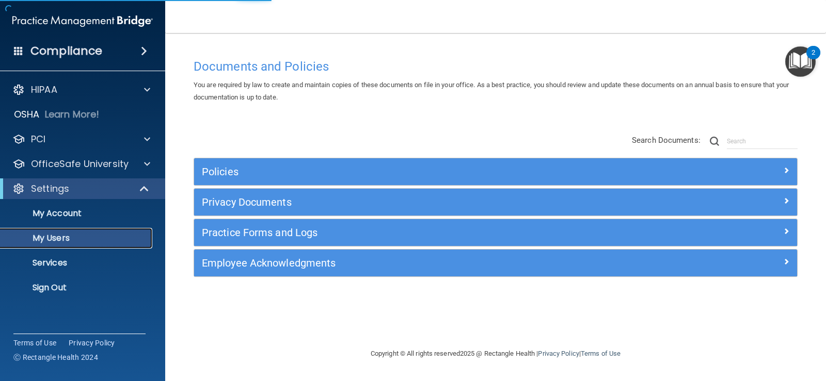
select select "20"
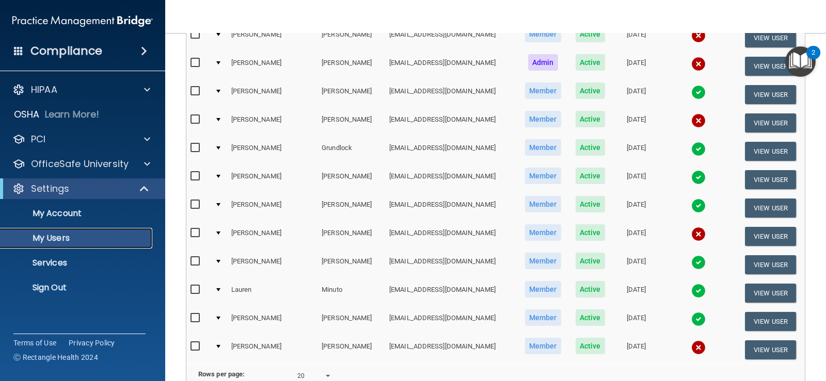
scroll to position [473, 0]
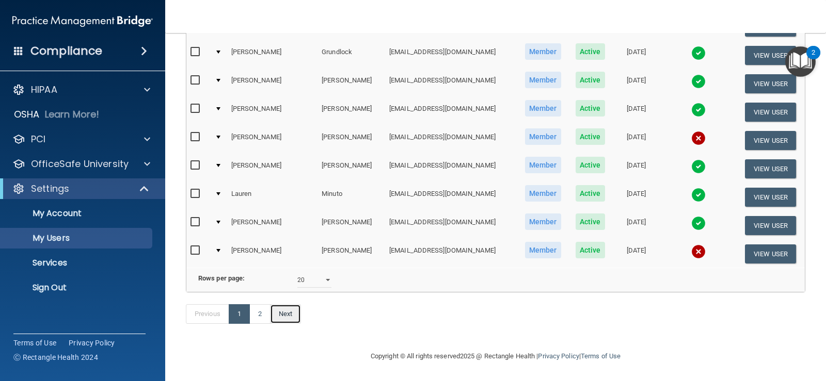
click at [280, 315] on link "Next" at bounding box center [285, 315] width 31 height 20
select select "20"
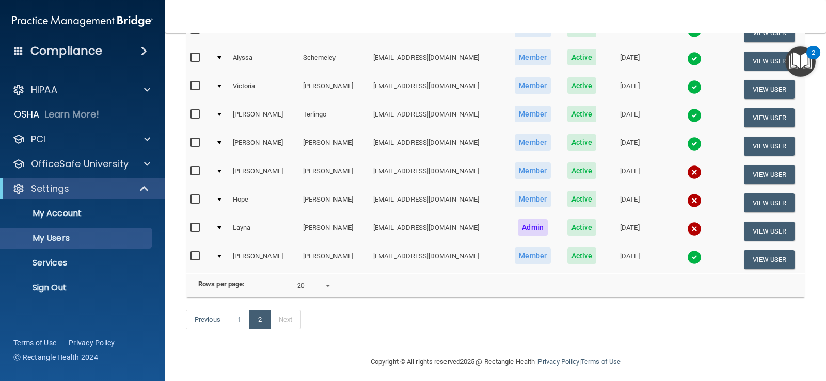
scroll to position [52, 0]
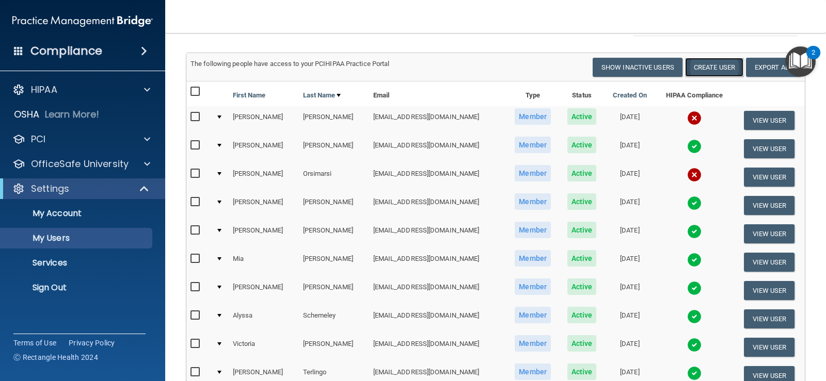
click at [697, 67] on button "Create User" at bounding box center [714, 67] width 58 height 19
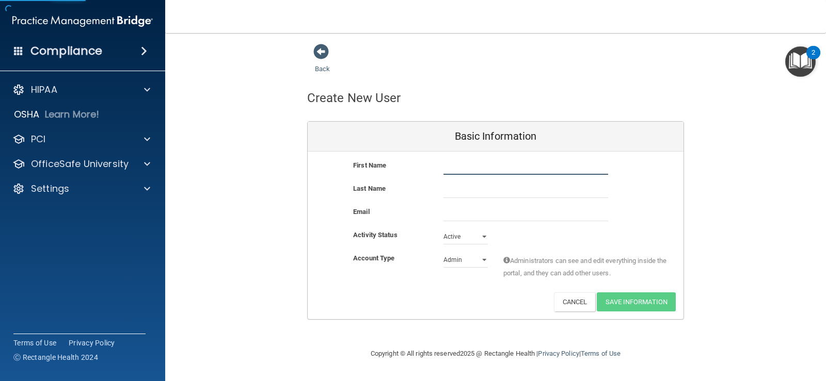
click at [464, 164] on input "text" at bounding box center [525, 167] width 165 height 15
type input "[PERSON_NAME]"
click at [464, 199] on div "Last Name" at bounding box center [496, 194] width 376 height 23
click at [471, 190] on input "text" at bounding box center [525, 190] width 165 height 15
type input "[PERSON_NAME]"
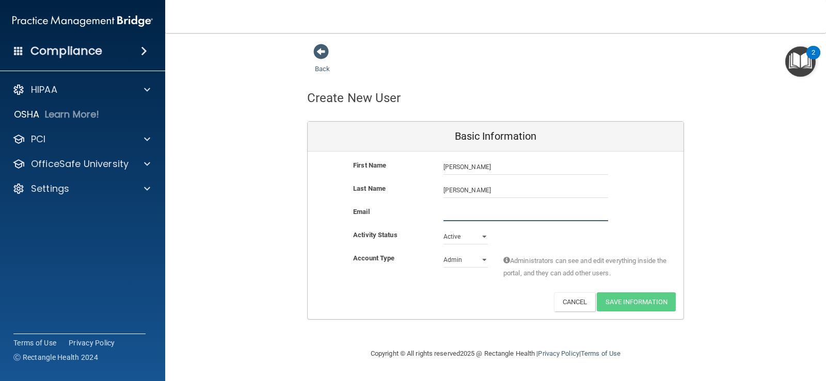
click at [489, 214] on input "email" at bounding box center [525, 213] width 165 height 15
type input "[EMAIL_ADDRESS][DOMAIN_NAME]"
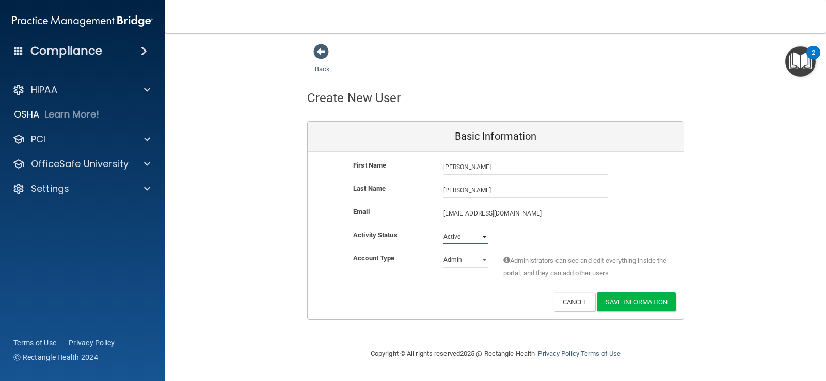
click at [484, 235] on select "Active Inactive" at bounding box center [465, 236] width 44 height 15
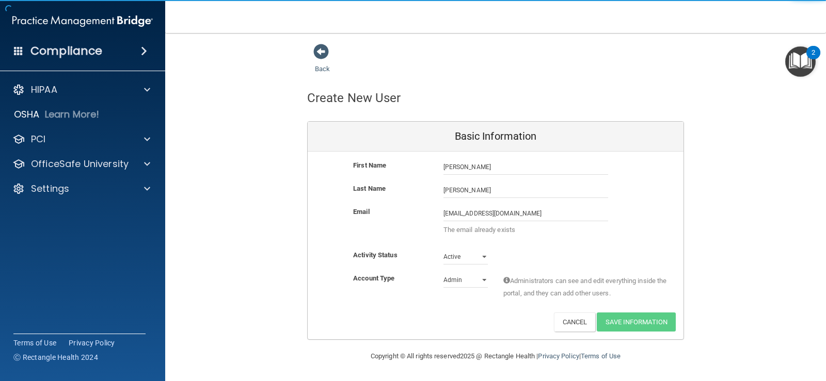
click at [484, 235] on p "The email already exists" at bounding box center [525, 230] width 165 height 12
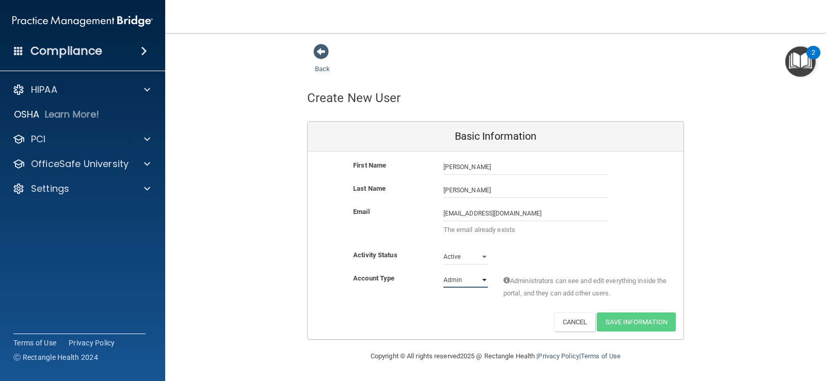
click at [481, 278] on select "Admin Member" at bounding box center [465, 280] width 44 height 15
select select "practice_member"
click at [443, 273] on select "Admin Member" at bounding box center [465, 280] width 44 height 15
click at [101, 22] on img at bounding box center [82, 21] width 140 height 21
click at [30, 52] on div "Compliance" at bounding box center [82, 51] width 165 height 23
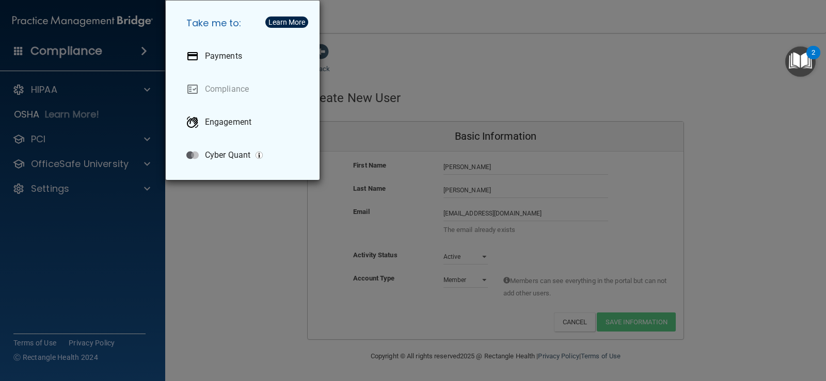
click at [52, 225] on div "Take me to: Payments Compliance Engagement Cyber Quant" at bounding box center [413, 190] width 826 height 381
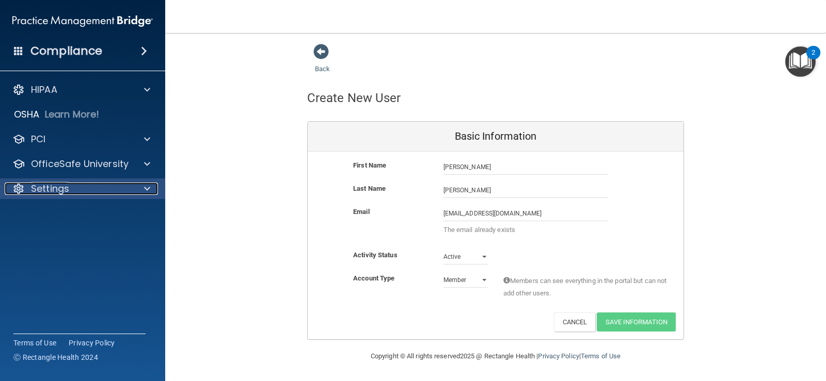
click at [47, 186] on p "Settings" at bounding box center [50, 189] width 38 height 12
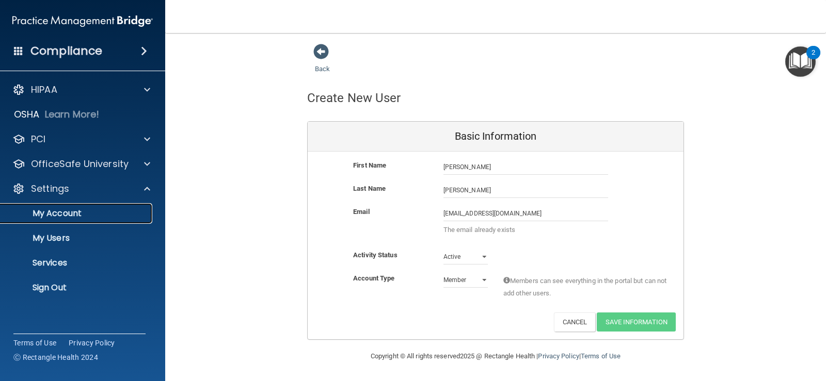
click at [65, 215] on p "My Account" at bounding box center [77, 214] width 141 height 10
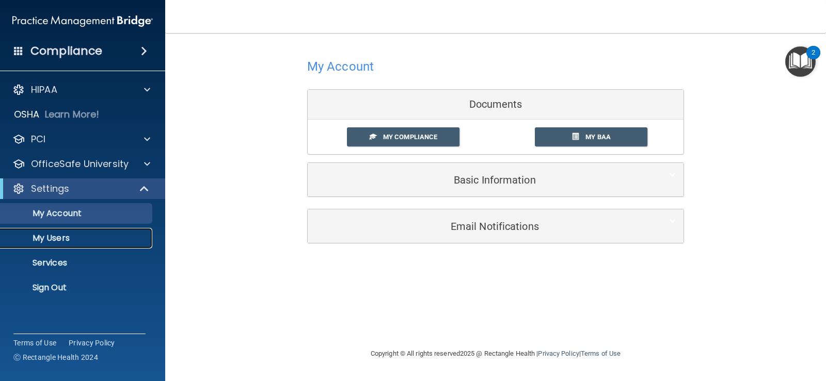
click at [76, 235] on p "My Users" at bounding box center [77, 238] width 141 height 10
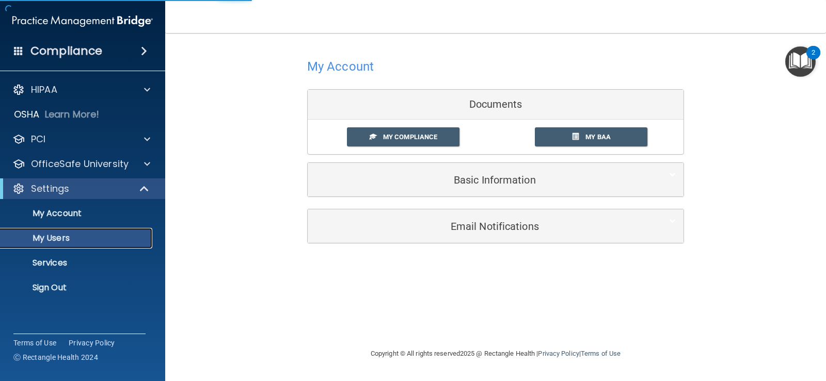
select select "20"
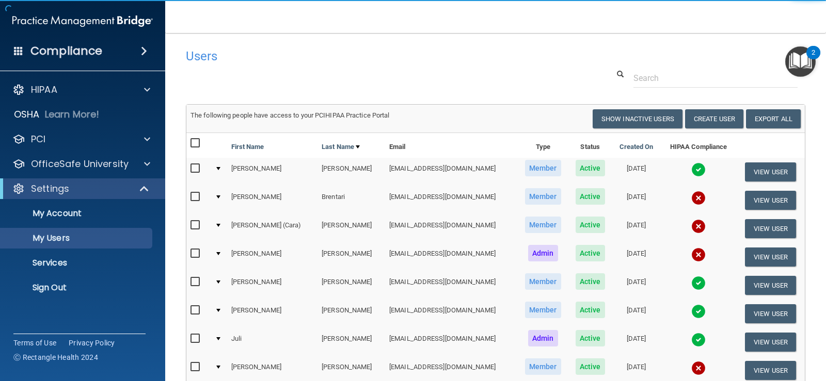
click at [393, 71] on div at bounding box center [495, 78] width 635 height 19
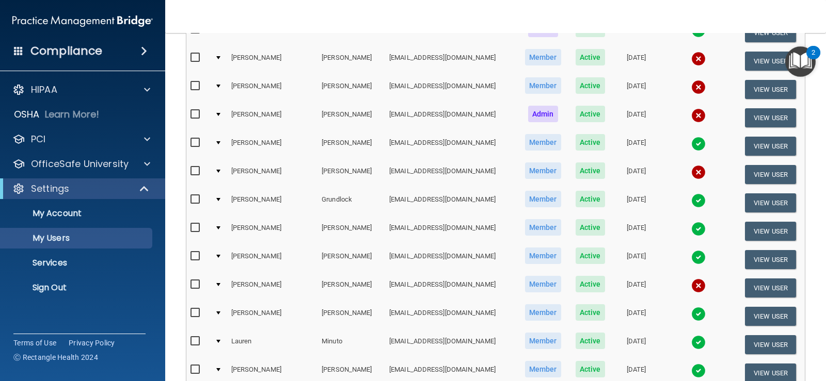
scroll to position [413, 0]
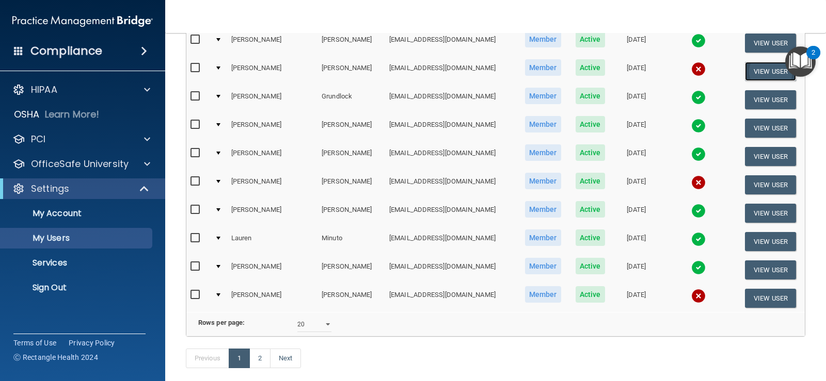
click at [745, 70] on button "View User" at bounding box center [770, 71] width 51 height 19
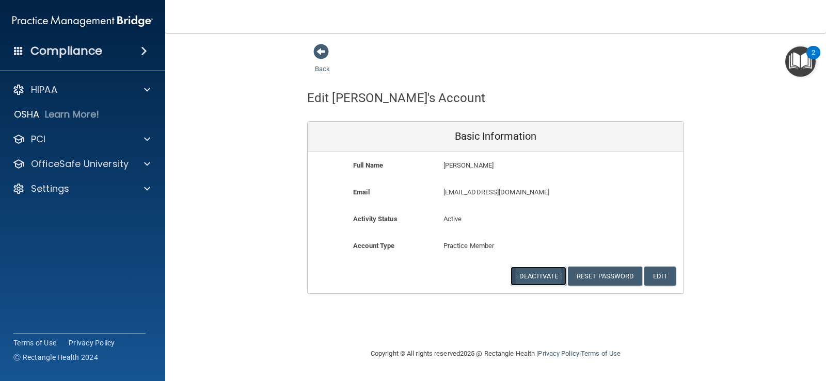
click at [552, 281] on button "Deactivate" at bounding box center [539, 276] width 56 height 19
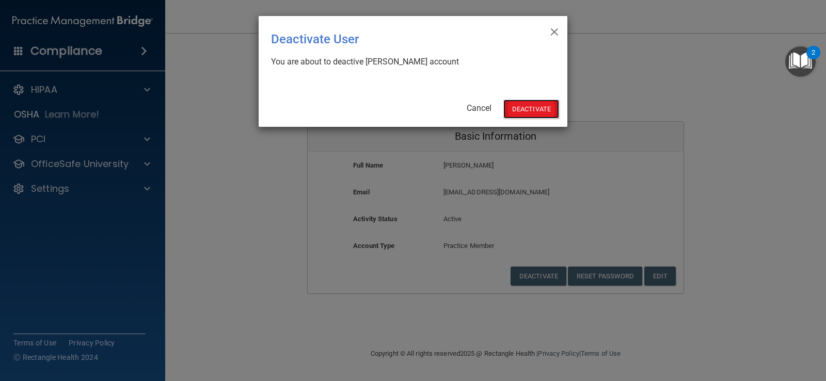
click at [526, 108] on button "Deactivate" at bounding box center [531, 109] width 56 height 19
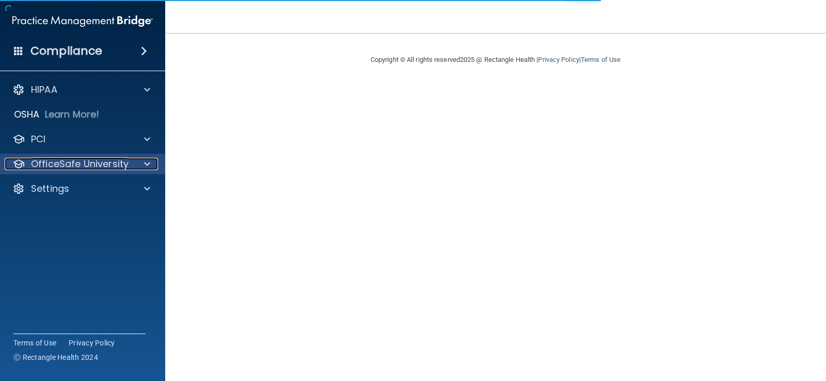
click at [107, 167] on p "OfficeSafe University" at bounding box center [80, 164] width 98 height 12
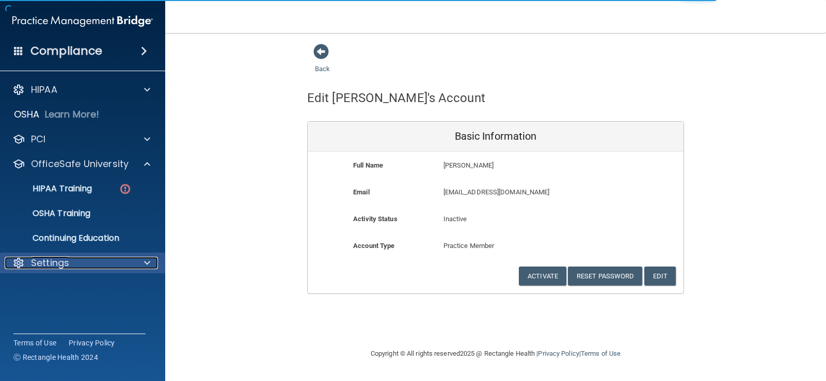
click at [141, 262] on div at bounding box center [146, 263] width 26 height 12
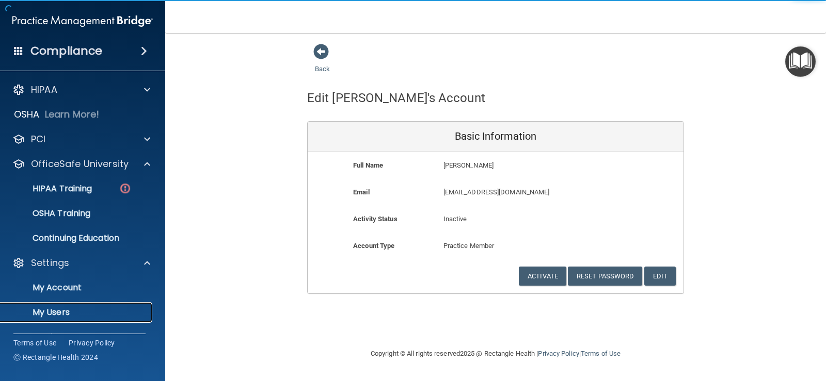
click at [56, 311] on p "My Users" at bounding box center [77, 313] width 141 height 10
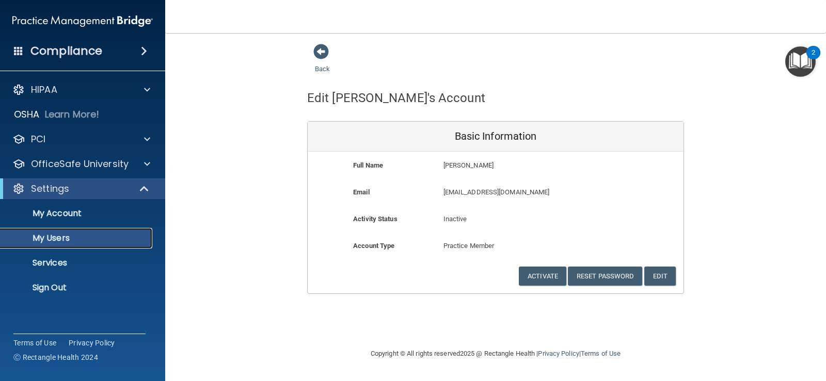
select select "20"
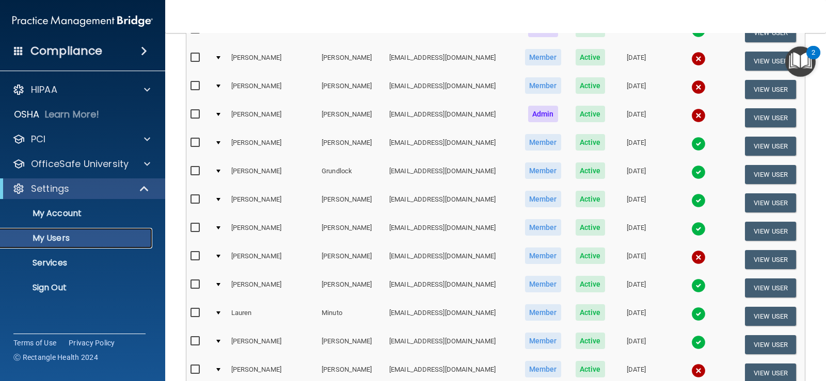
scroll to position [465, 0]
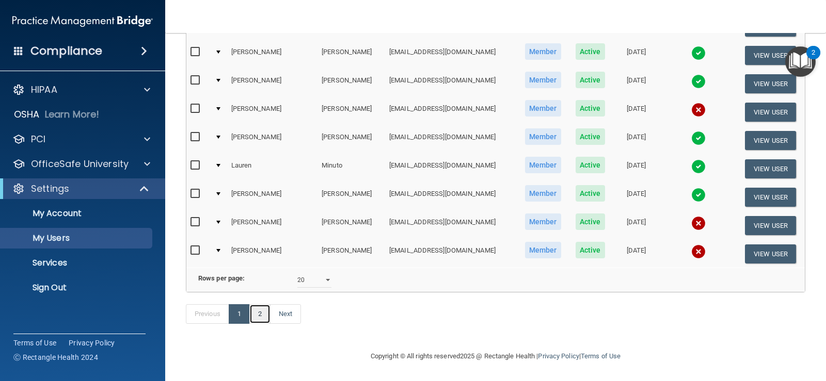
click at [267, 324] on link "2" at bounding box center [259, 315] width 21 height 20
select select "20"
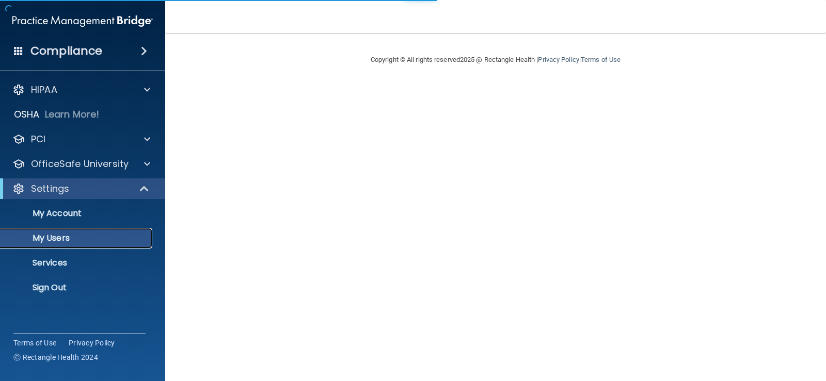
click at [57, 244] on p "My Users" at bounding box center [77, 238] width 141 height 10
select select "20"
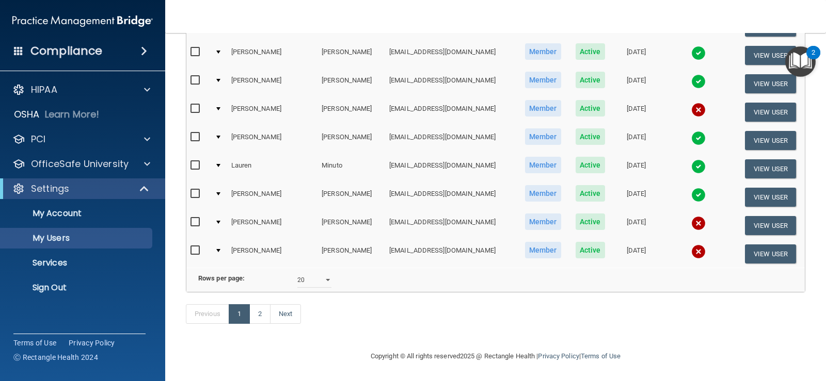
scroll to position [473, 0]
click at [264, 314] on link "2" at bounding box center [259, 315] width 21 height 20
select select "20"
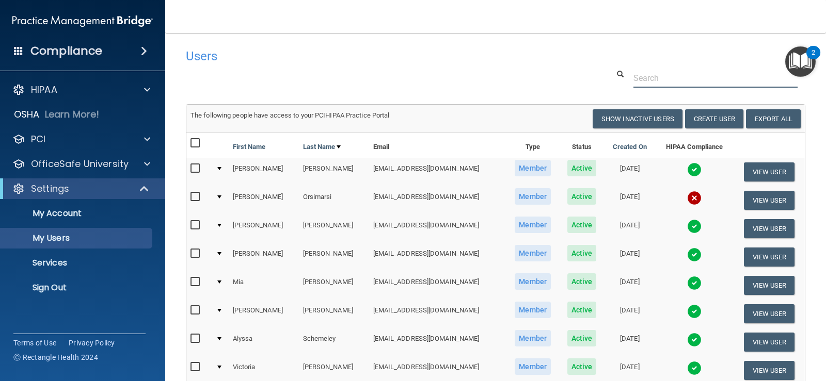
click at [684, 76] on input "text" at bounding box center [715, 78] width 164 height 19
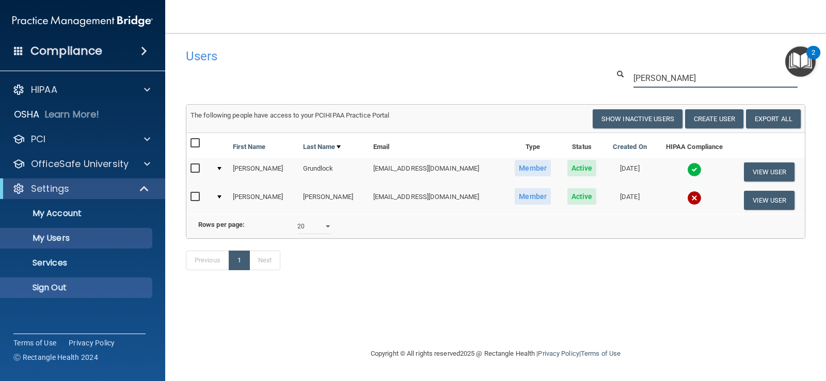
type input "anna"
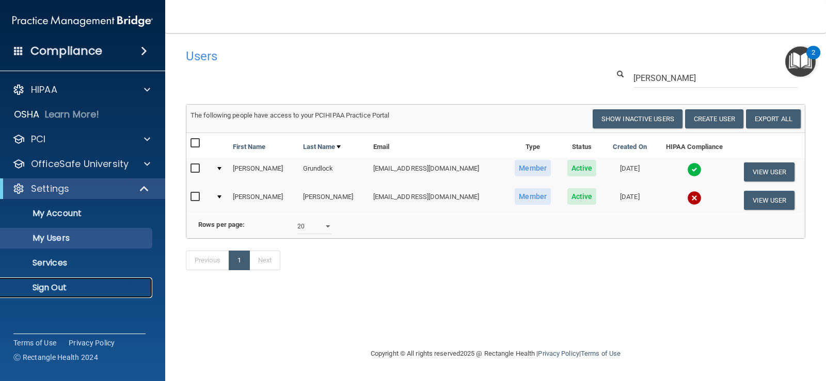
click at [46, 287] on p "Sign Out" at bounding box center [77, 288] width 141 height 10
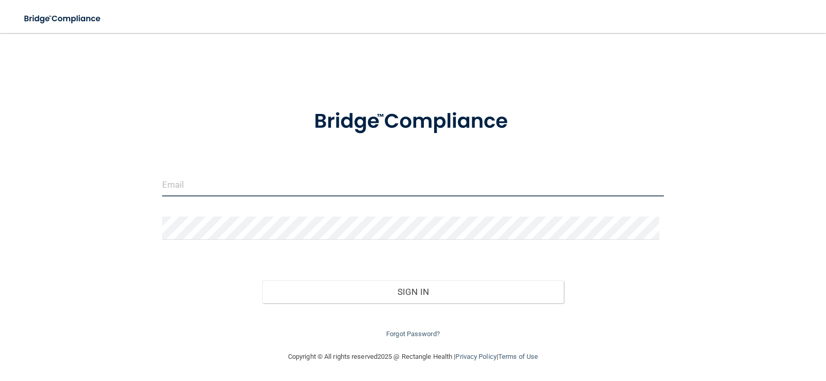
click at [227, 179] on input "email" at bounding box center [413, 184] width 502 height 23
type input "[EMAIL_ADDRESS][DOMAIN_NAME]"
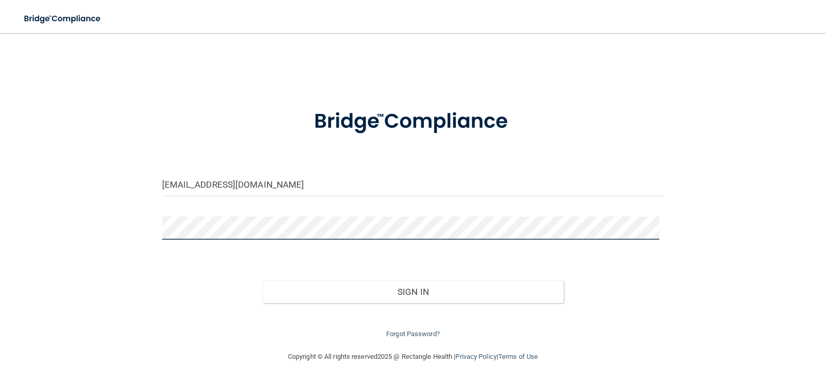
click at [262, 281] on button "Sign In" at bounding box center [412, 292] width 301 height 23
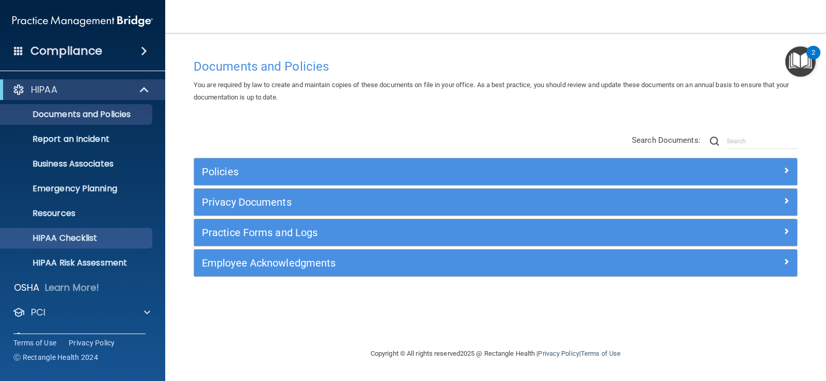
scroll to position [47, 0]
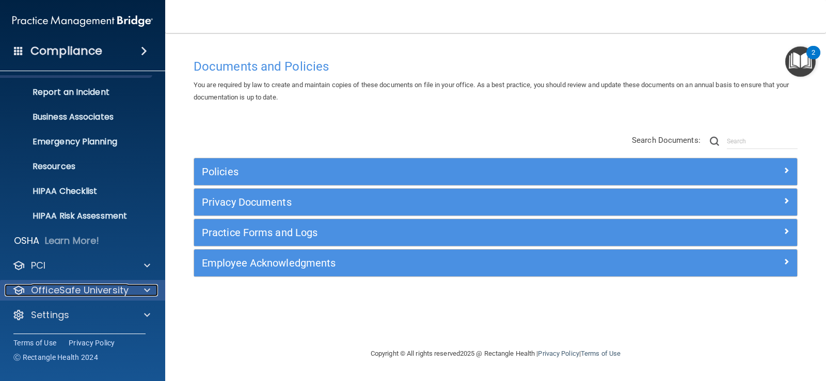
click at [146, 294] on span at bounding box center [147, 290] width 6 height 12
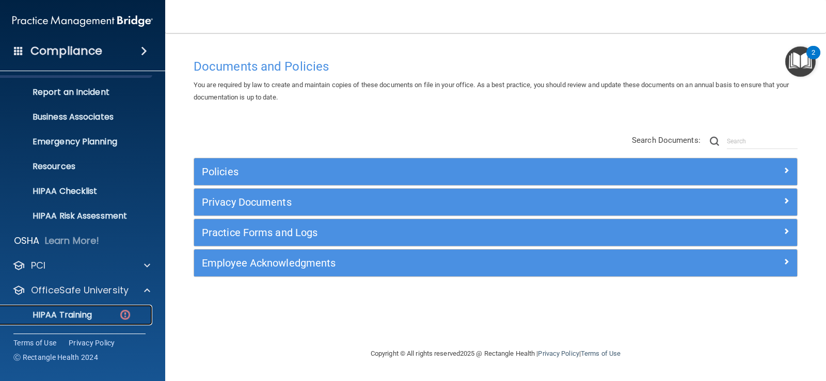
click at [60, 314] on p "HIPAA Training" at bounding box center [49, 315] width 85 height 10
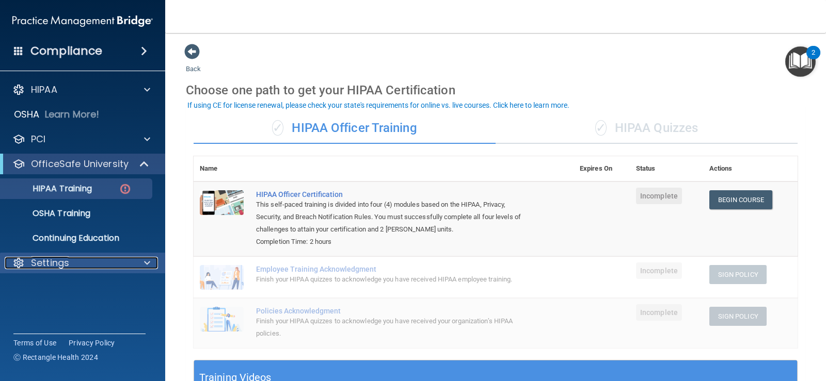
click at [146, 263] on span at bounding box center [147, 263] width 6 height 12
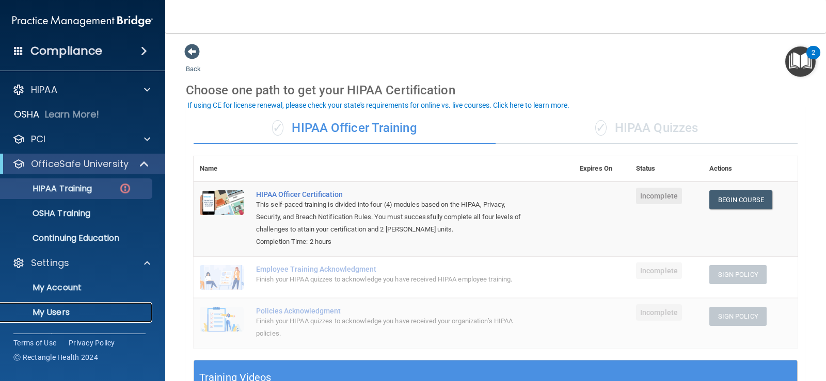
click at [67, 308] on p "My Users" at bounding box center [77, 313] width 141 height 10
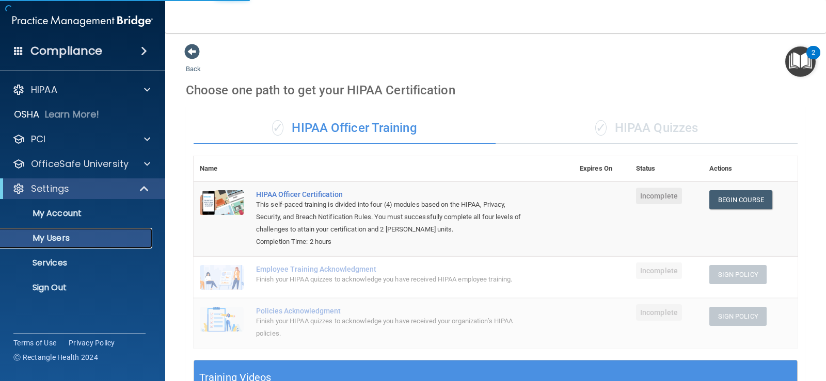
select select "20"
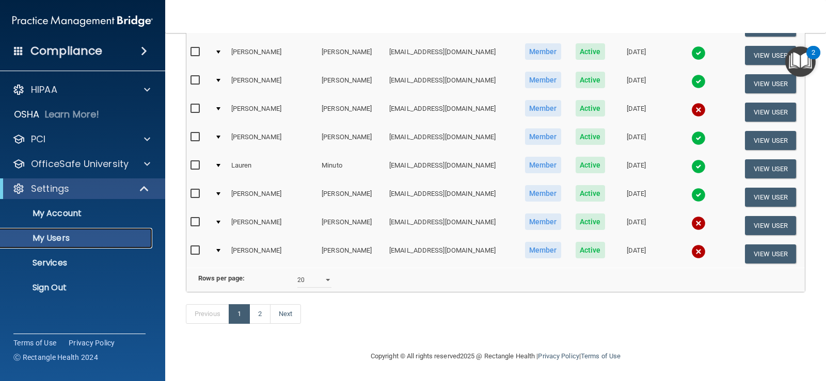
scroll to position [473, 0]
click at [262, 322] on link "2" at bounding box center [259, 315] width 21 height 20
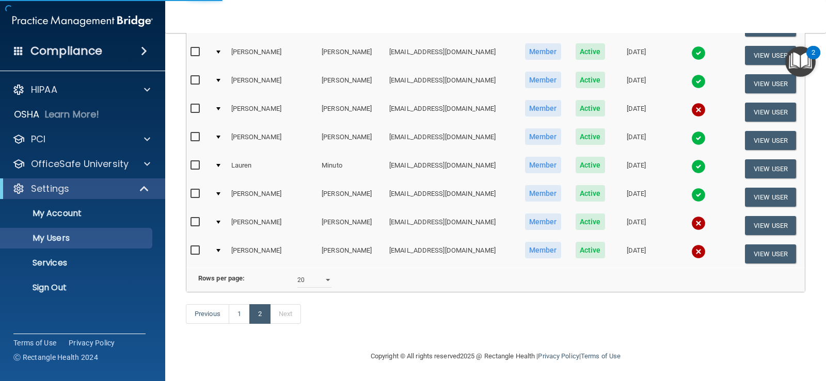
select select "20"
